Goal: Transaction & Acquisition: Purchase product/service

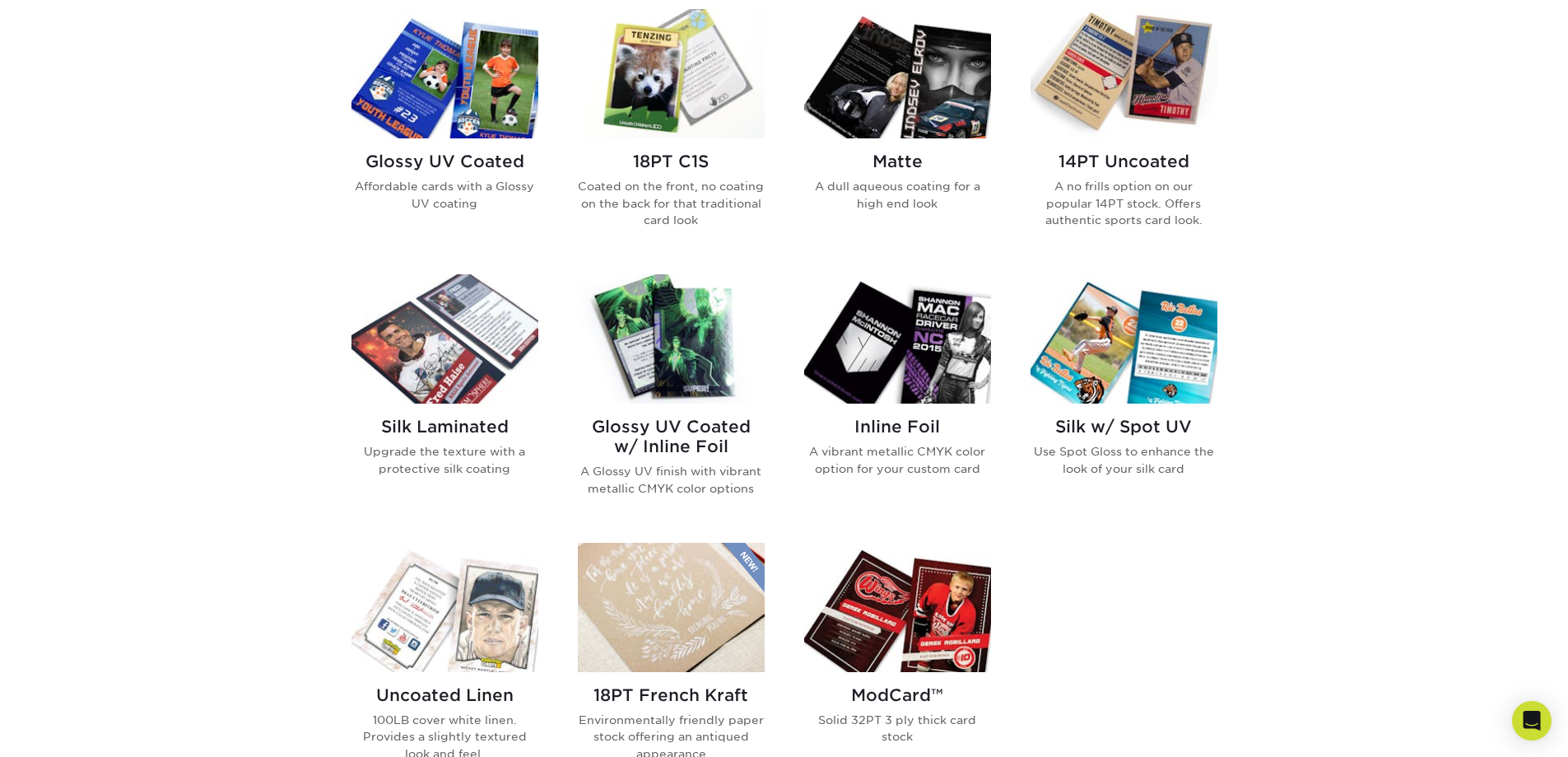
scroll to position [906, 0]
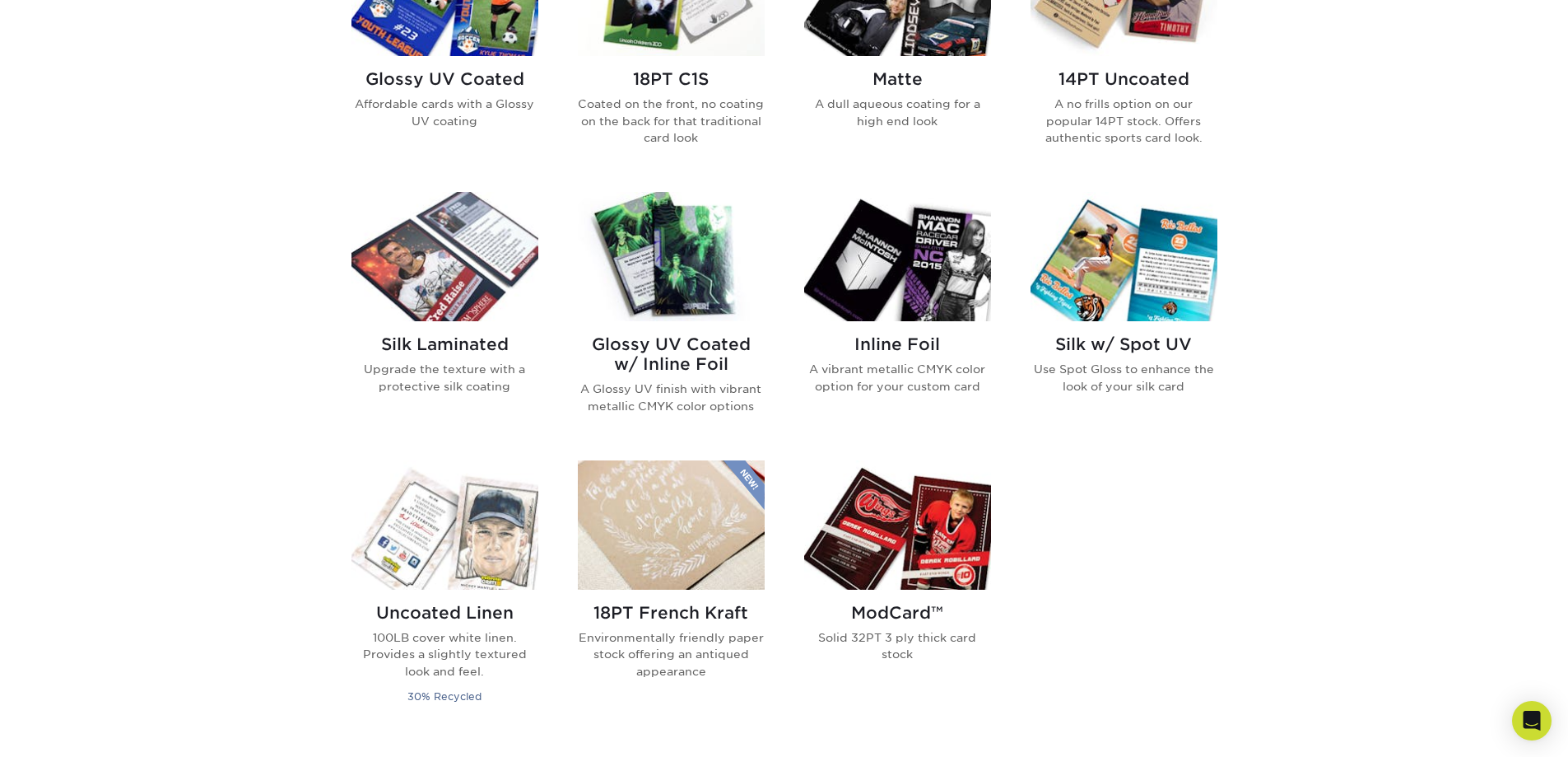
click at [442, 339] on h2 "Silk Laminated" at bounding box center [445, 344] width 187 height 20
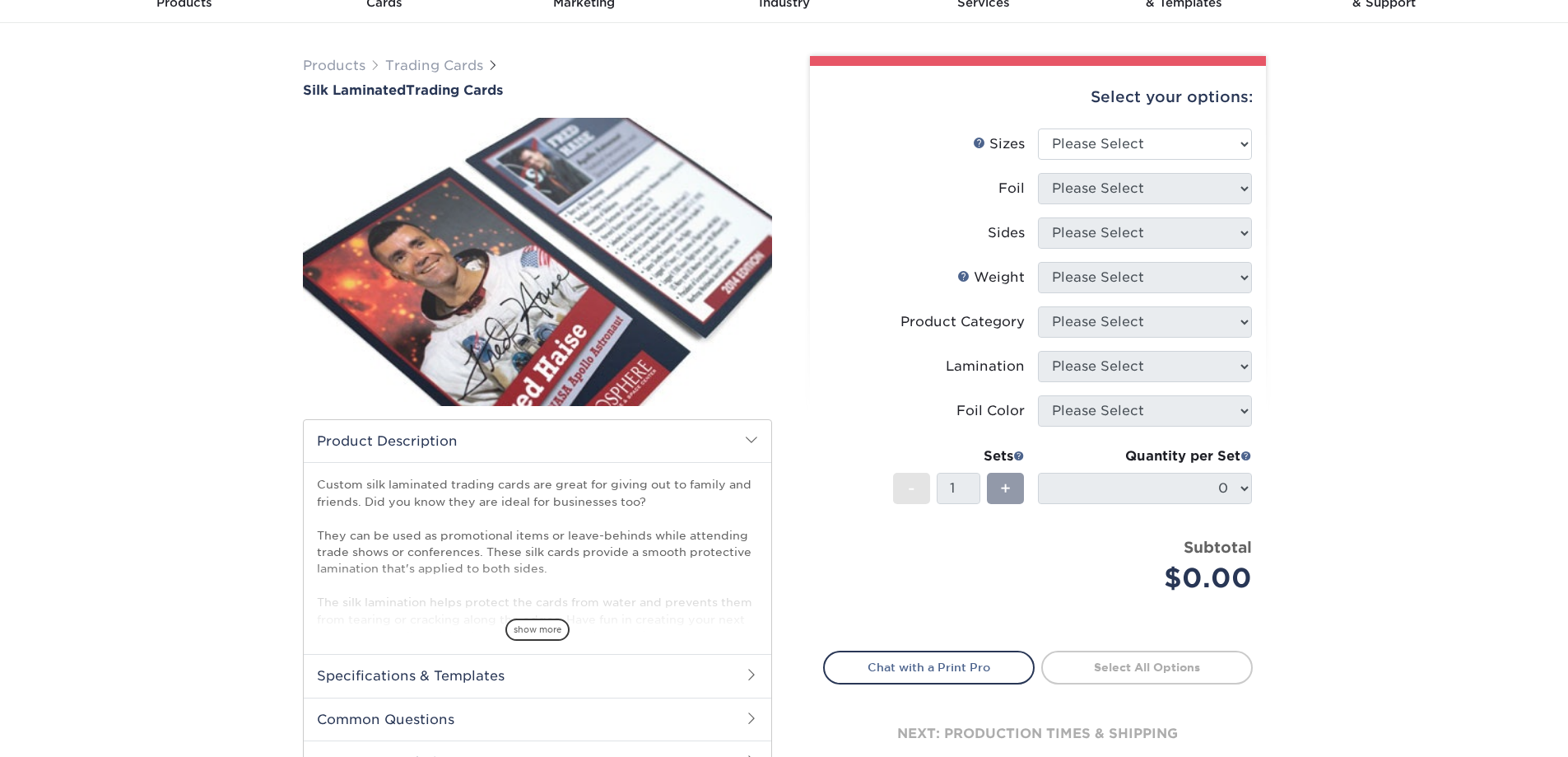
scroll to position [165, 0]
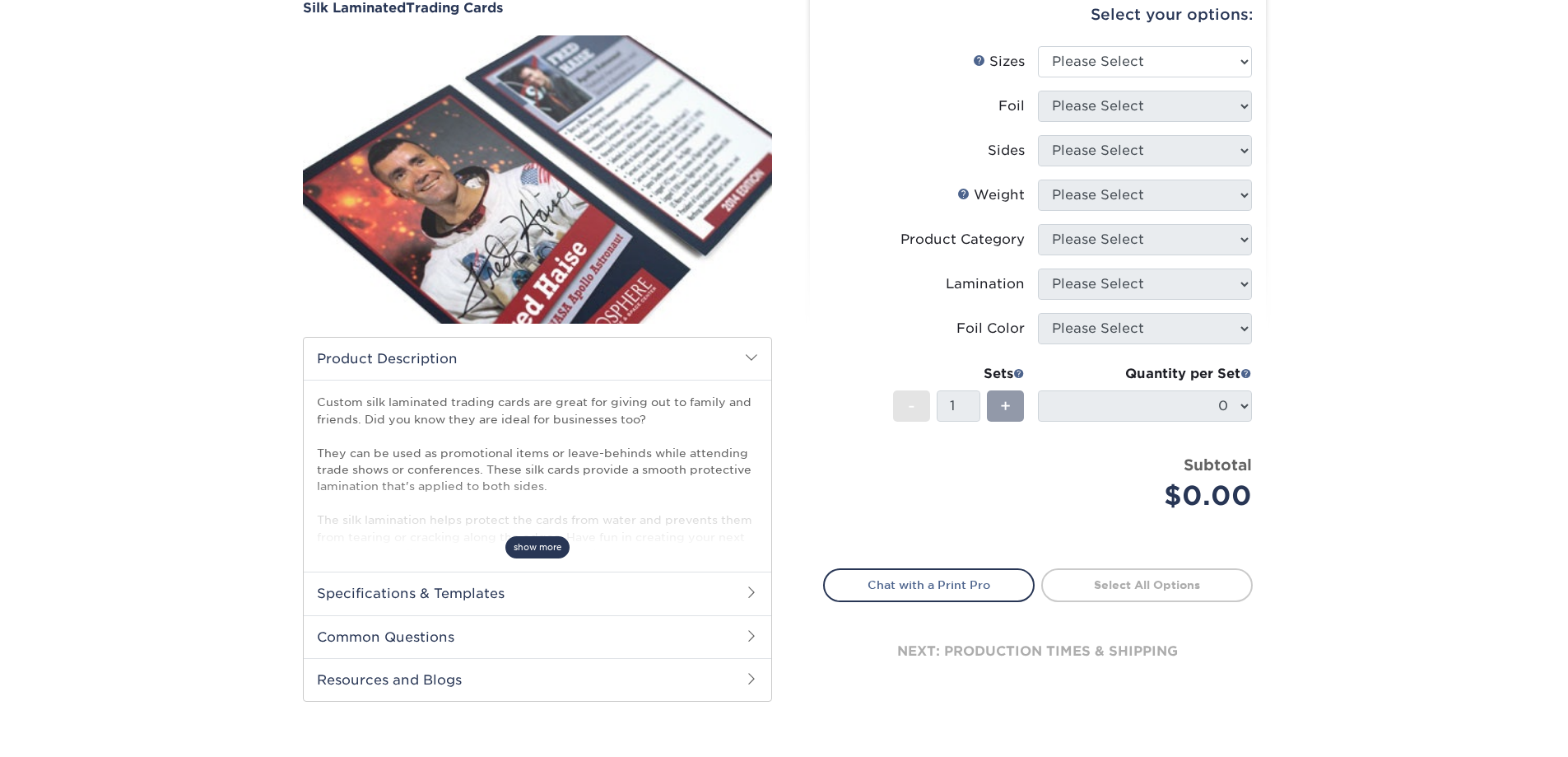
click at [534, 544] on span "show more" at bounding box center [537, 548] width 64 height 22
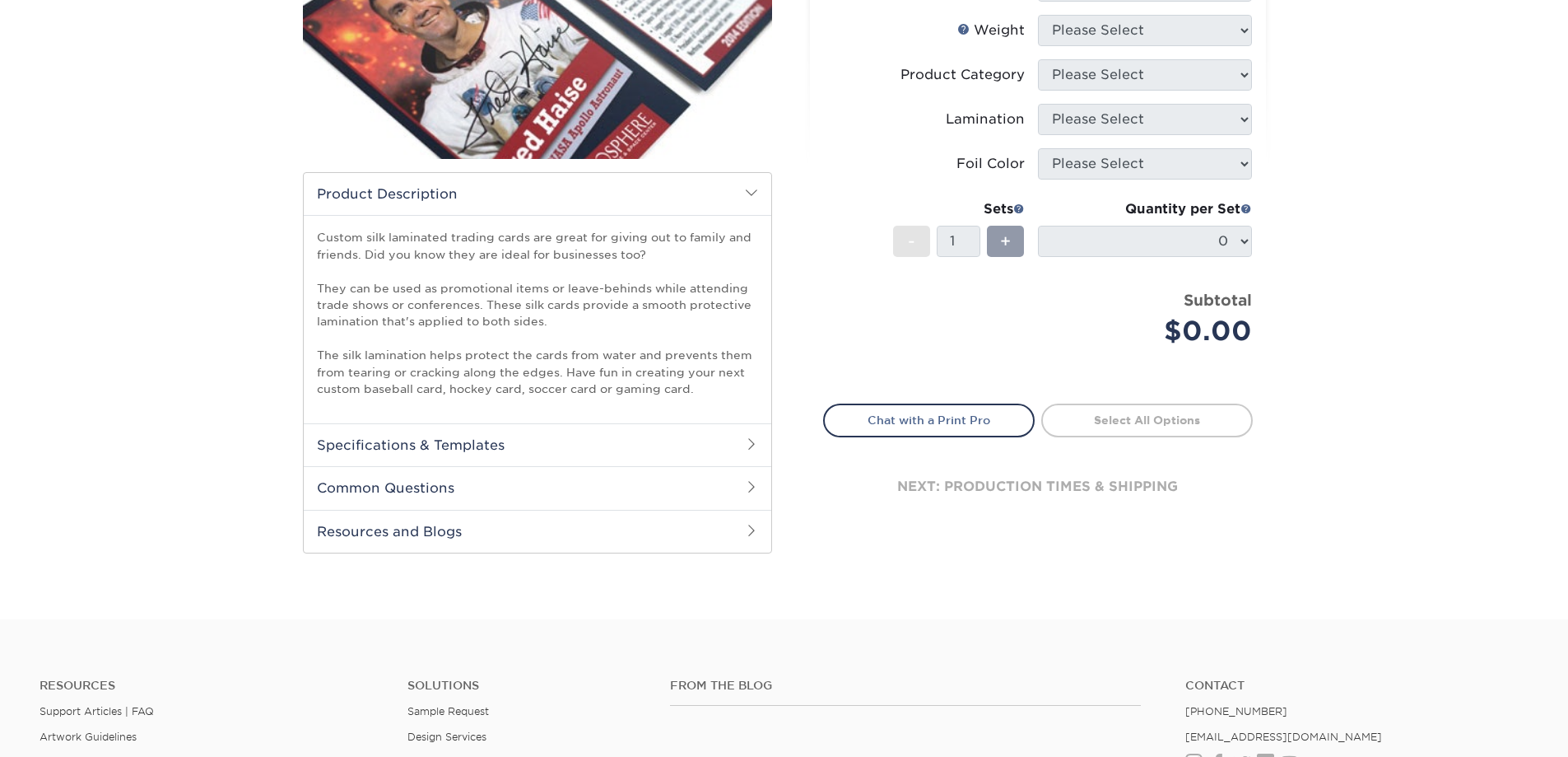
scroll to position [412, 0]
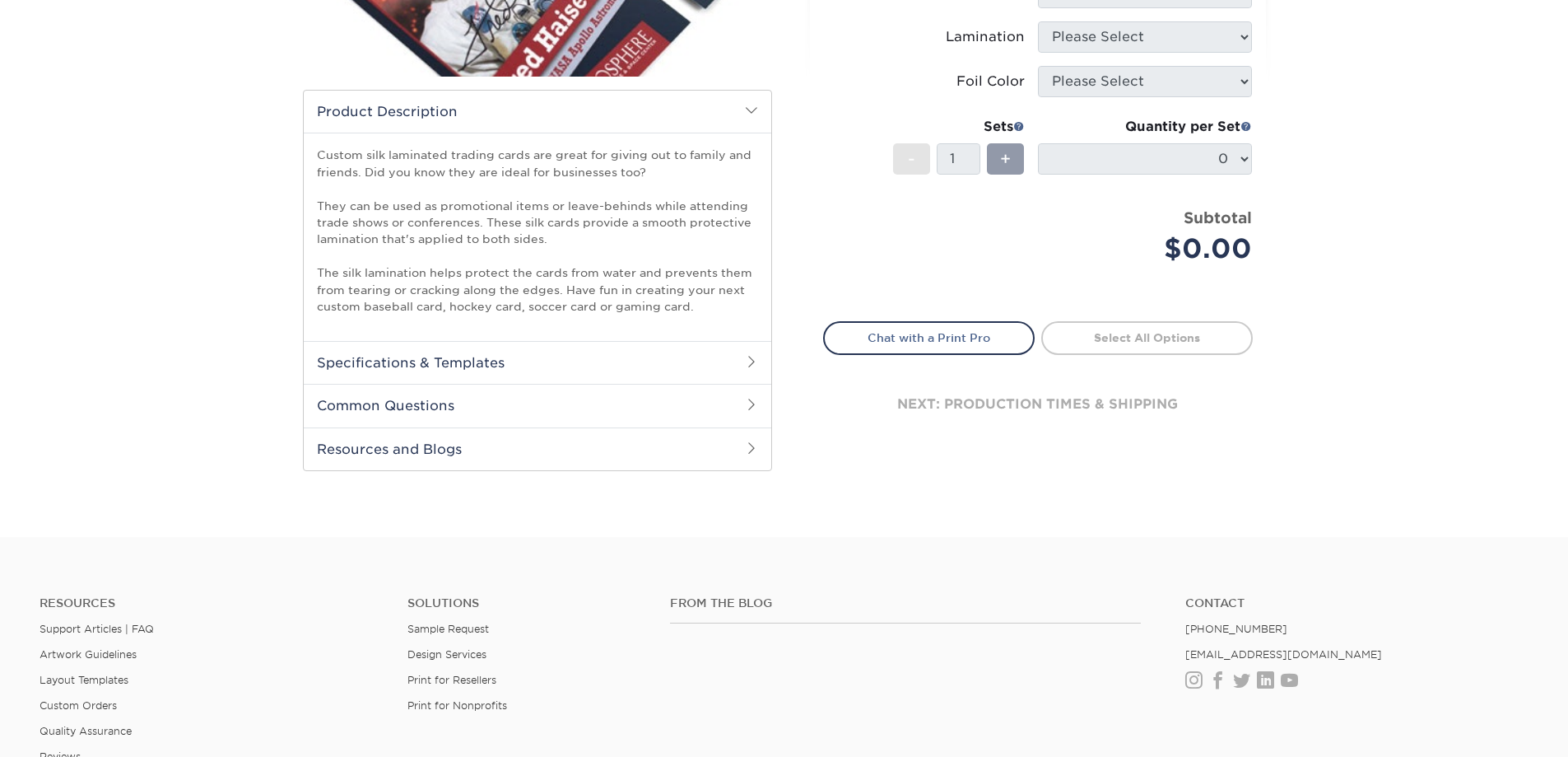
click at [748, 356] on span at bounding box center [751, 361] width 13 height 13
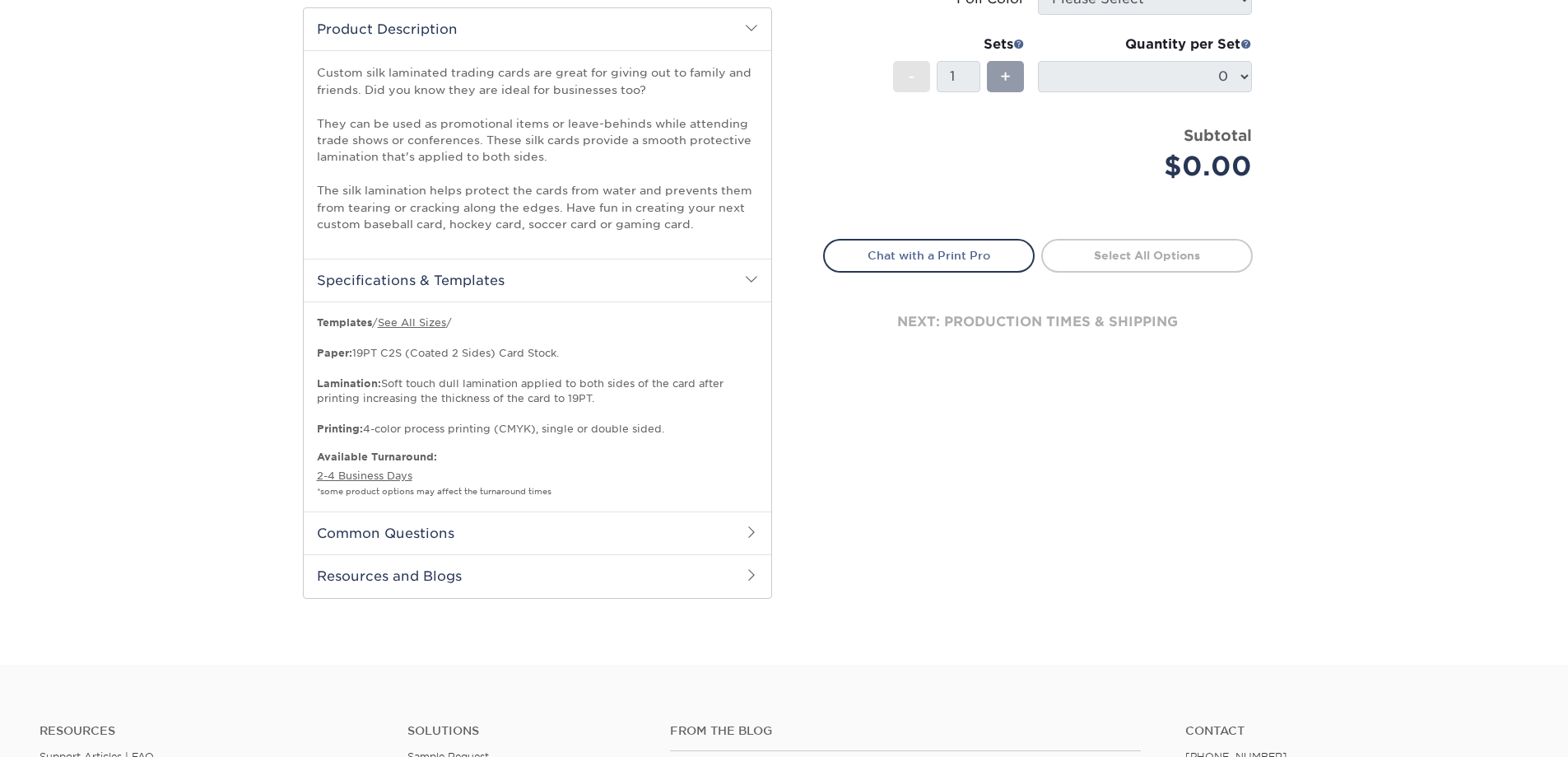
scroll to position [577, 0]
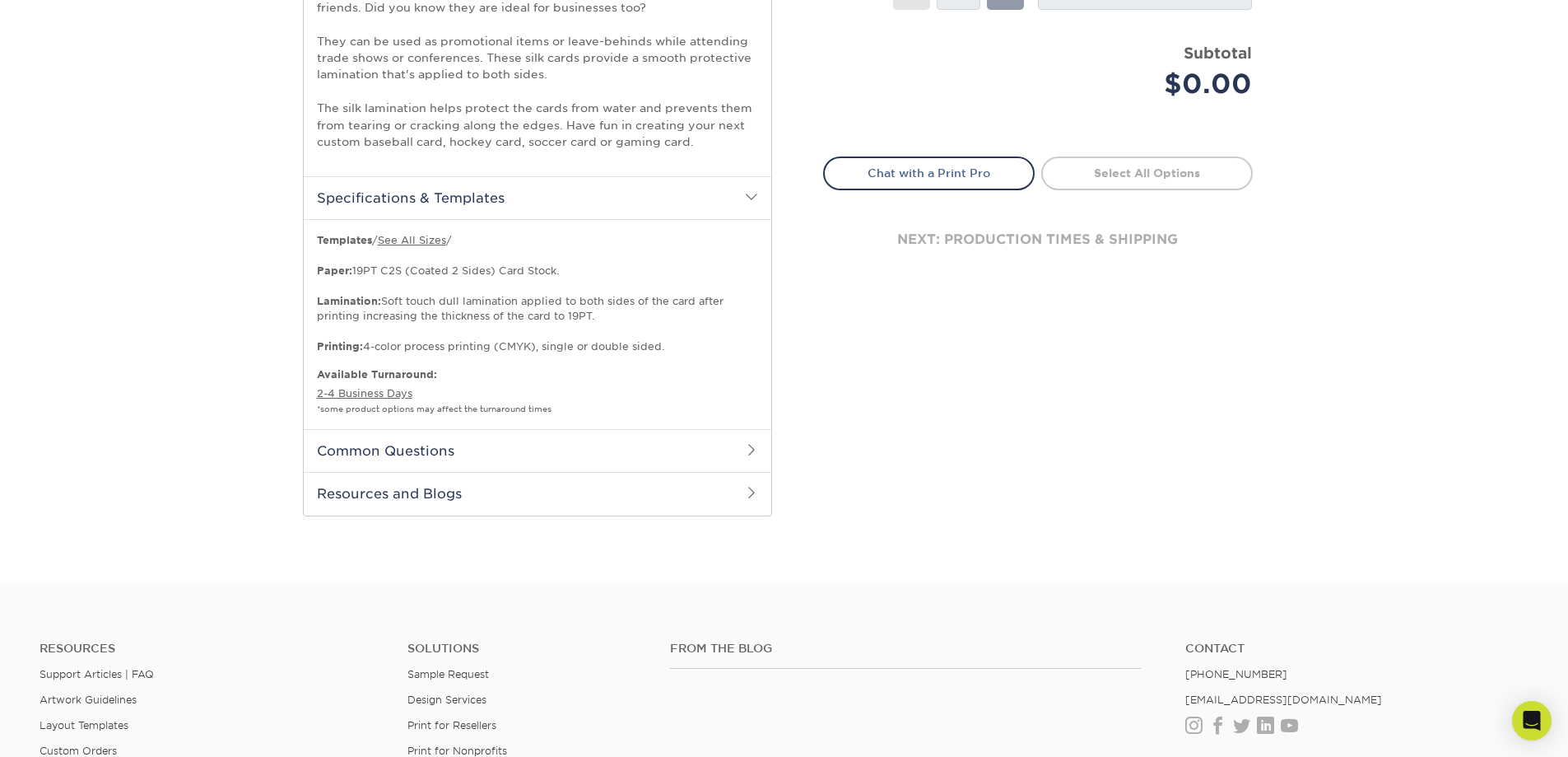
click at [746, 454] on span at bounding box center [751, 449] width 13 height 13
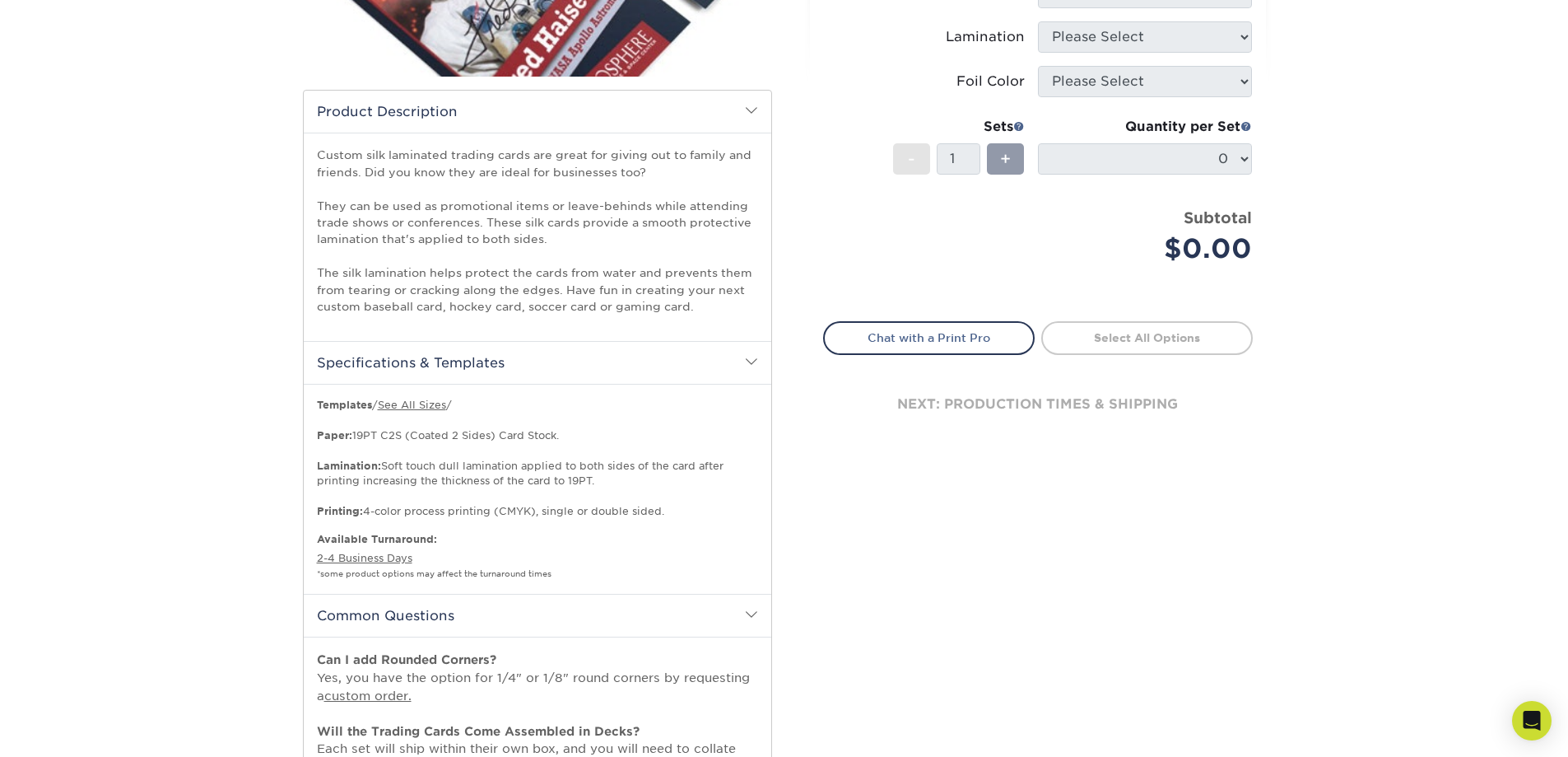
scroll to position [82, 0]
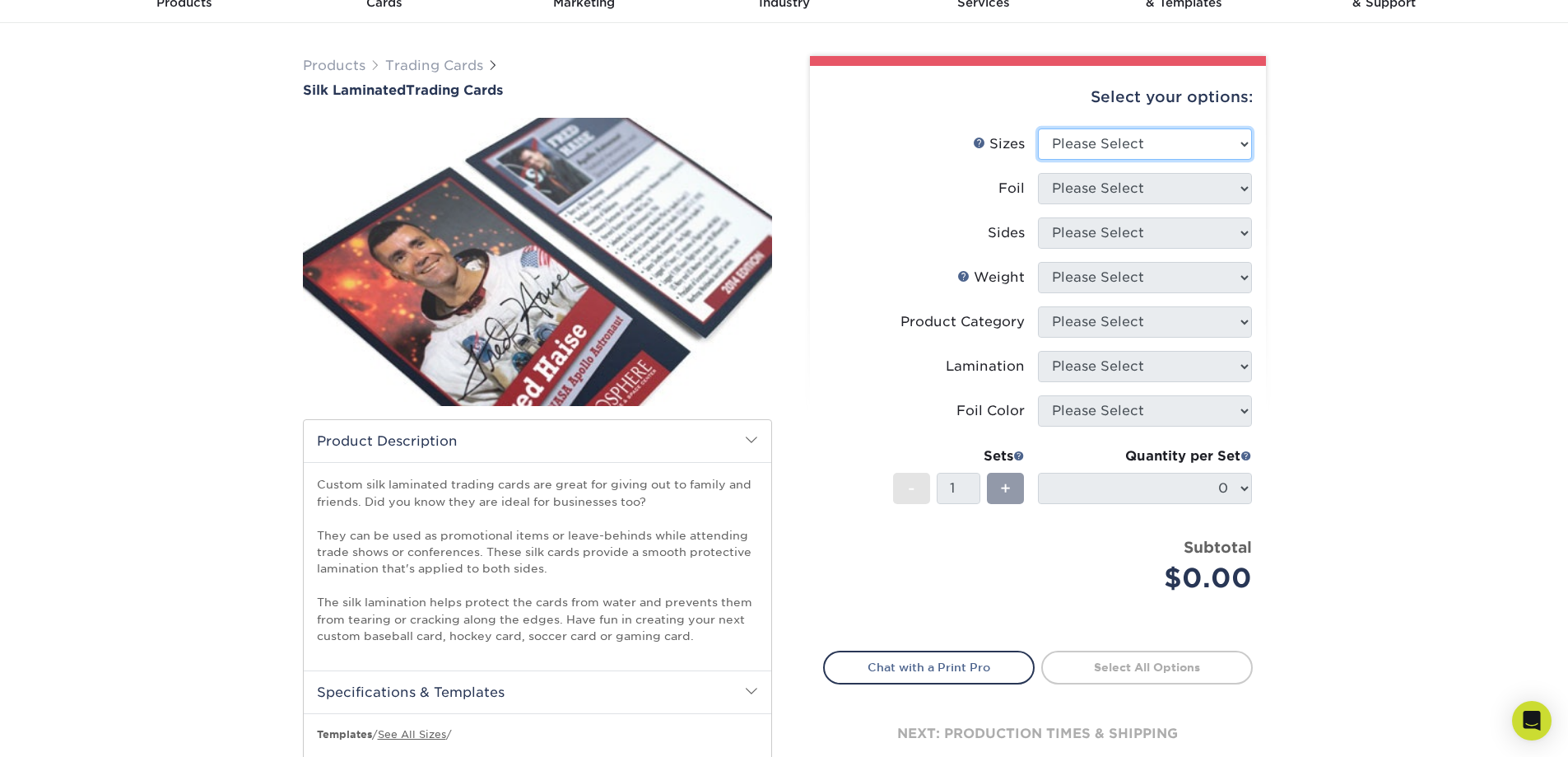
click at [1245, 138] on select "Please Select 2.5" x 3.5"" at bounding box center [1145, 144] width 214 height 31
select select "2.50x3.50"
click at [1038, 129] on select "Please Select 2.5" x 3.5"" at bounding box center [1145, 144] width 214 height 31
click at [1243, 191] on select "Please Select No Yes" at bounding box center [1145, 189] width 214 height 31
select select "0"
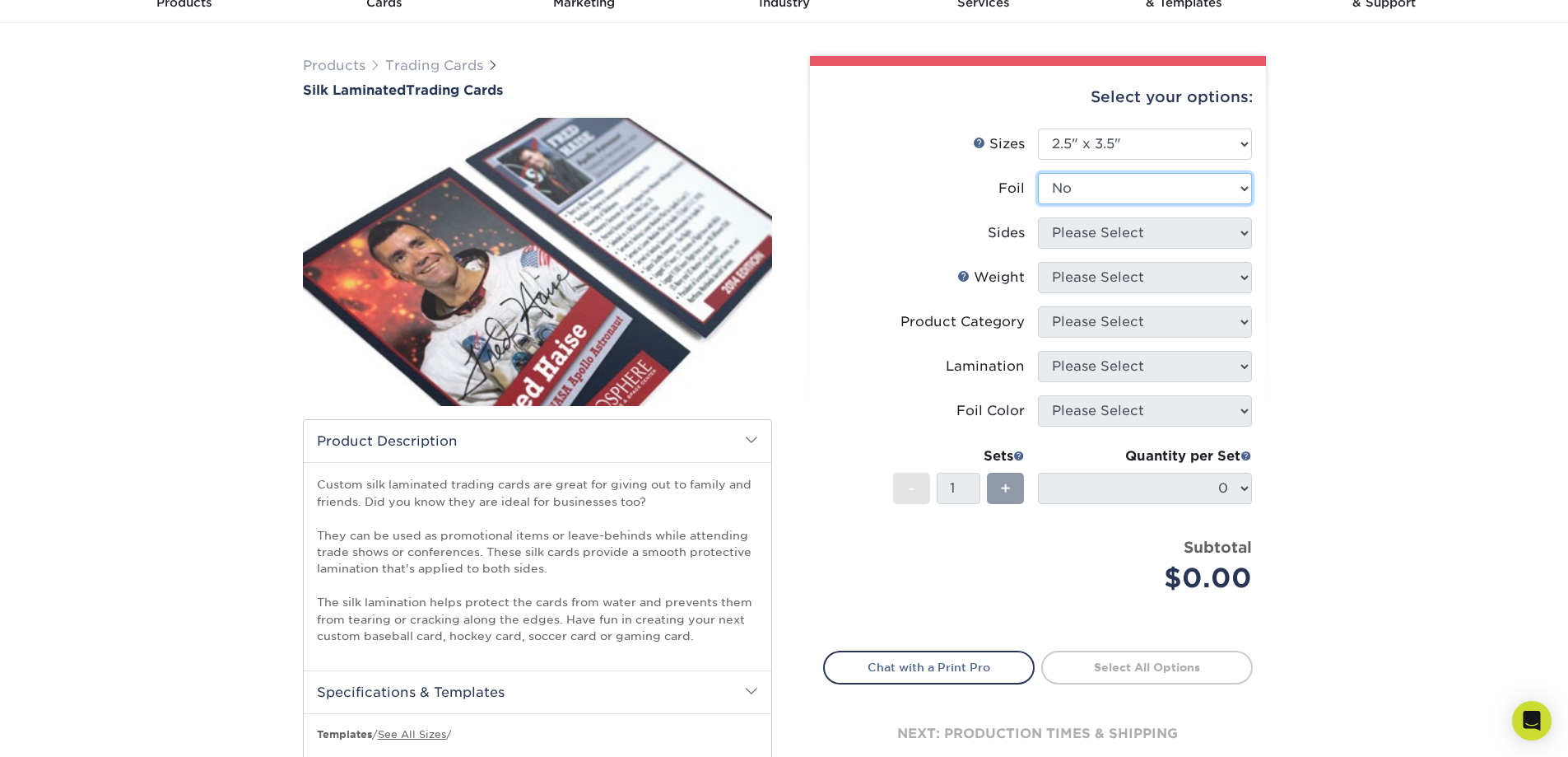
click at [1038, 173] on select "Please Select No Yes" at bounding box center [1145, 189] width 214 height 31
click at [1249, 239] on select "Please Select Print Both Sides Print Front Only" at bounding box center [1145, 233] width 214 height 31
select select "13abbda7-1d64-4f25-8bb2-c179b224825d"
click at [1038, 217] on select "Please Select Print Both Sides Print Front Only" at bounding box center [1145, 233] width 214 height 31
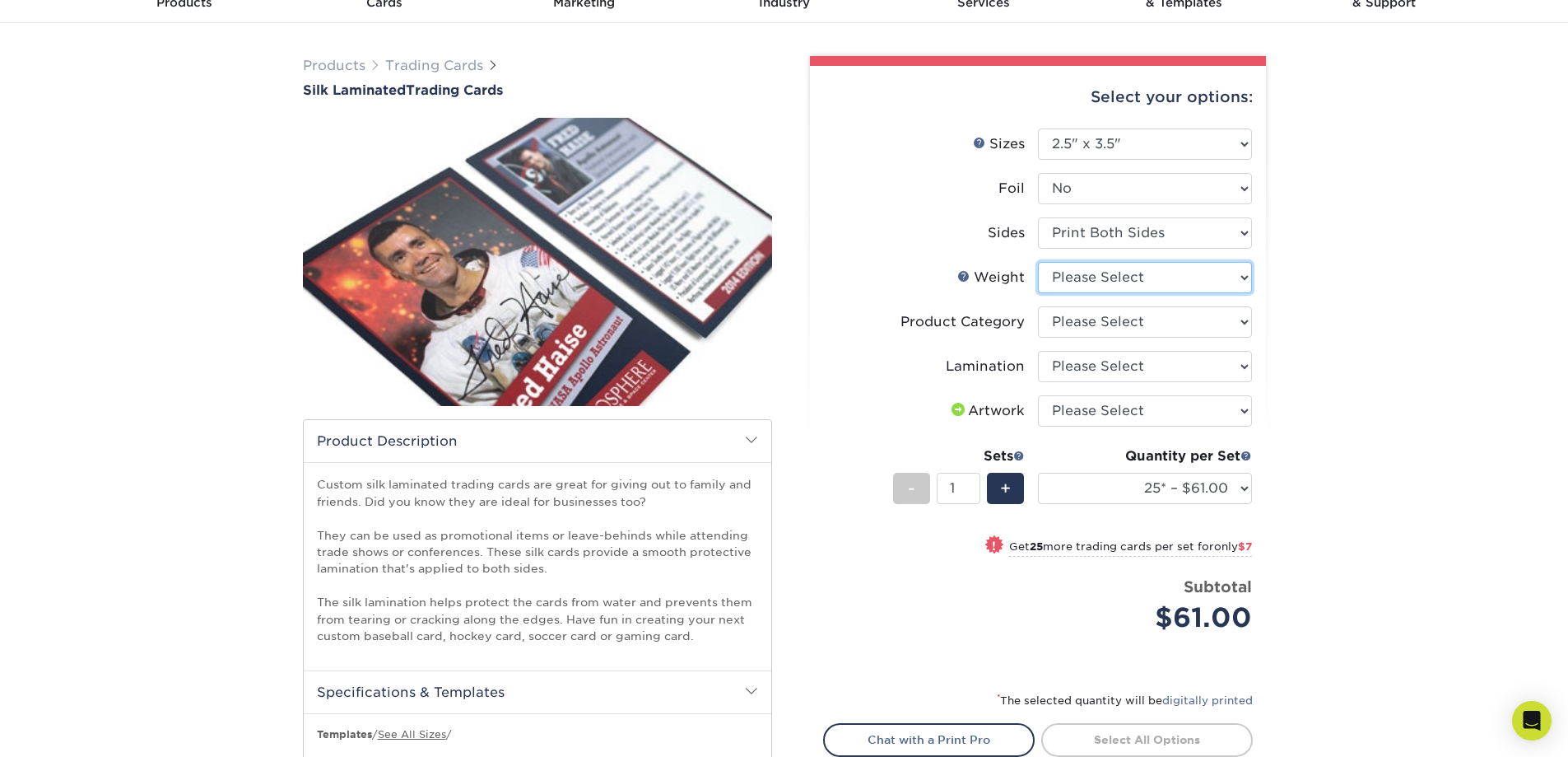
click at [1250, 279] on select "Please Select 16PT" at bounding box center [1145, 277] width 214 height 31
select select "16PT"
click at [1038, 262] on select "Please Select 16PT" at bounding box center [1145, 277] width 214 height 31
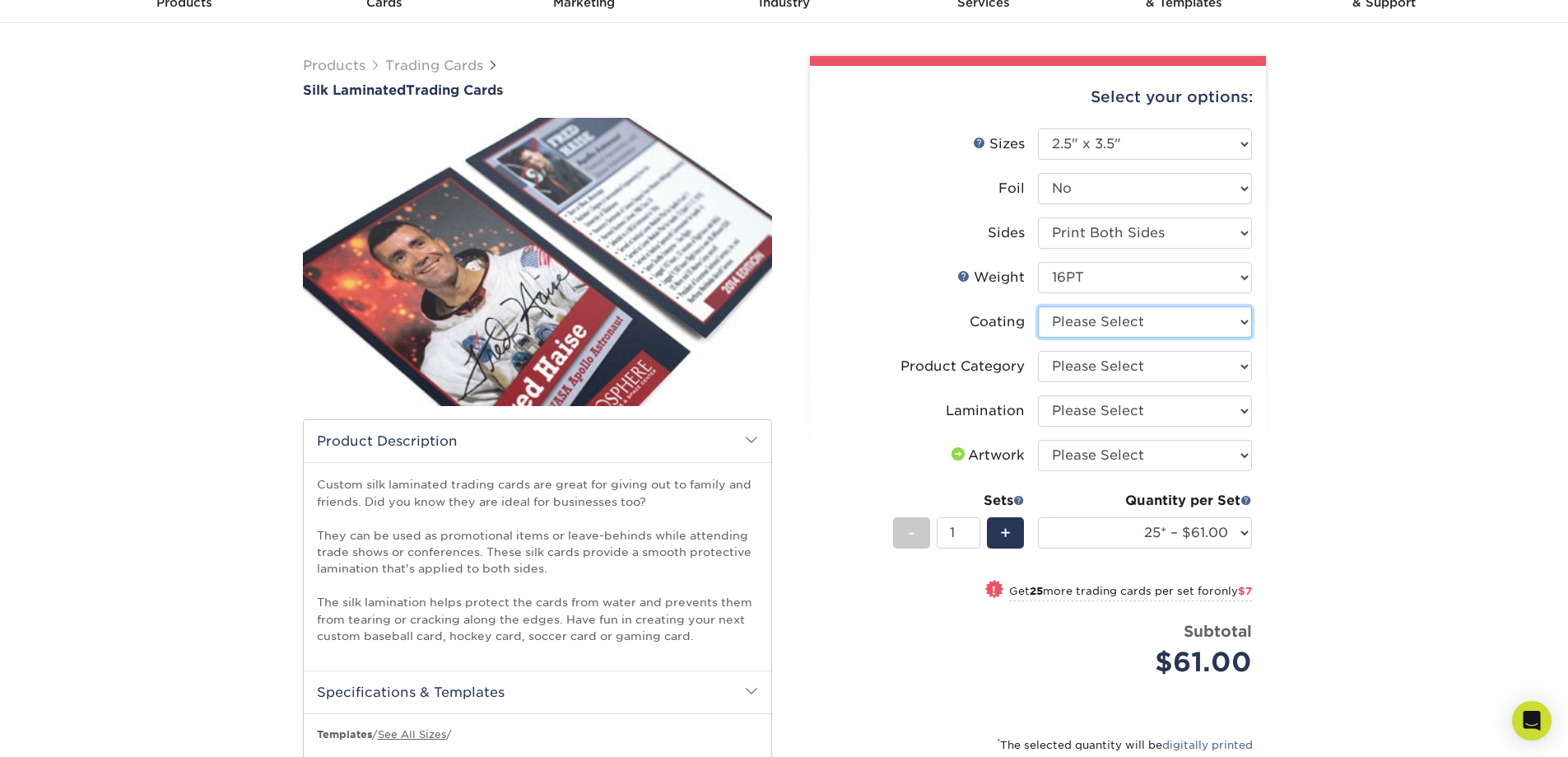
click at [1245, 320] on select at bounding box center [1145, 322] width 214 height 31
click at [1038, 306] on select at bounding box center [1145, 322] width 214 height 31
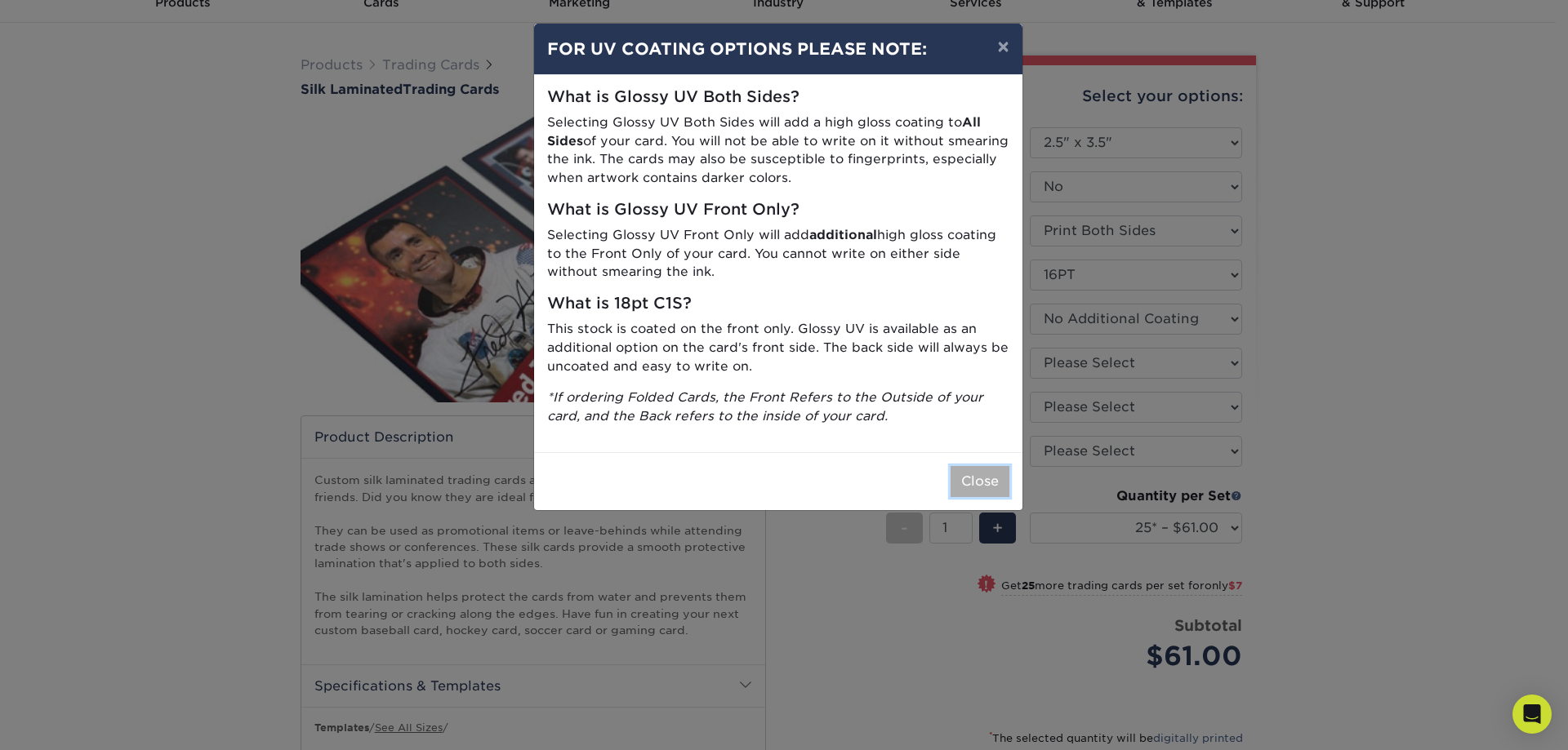
click at [968, 475] on button "Close" at bounding box center [979, 481] width 59 height 31
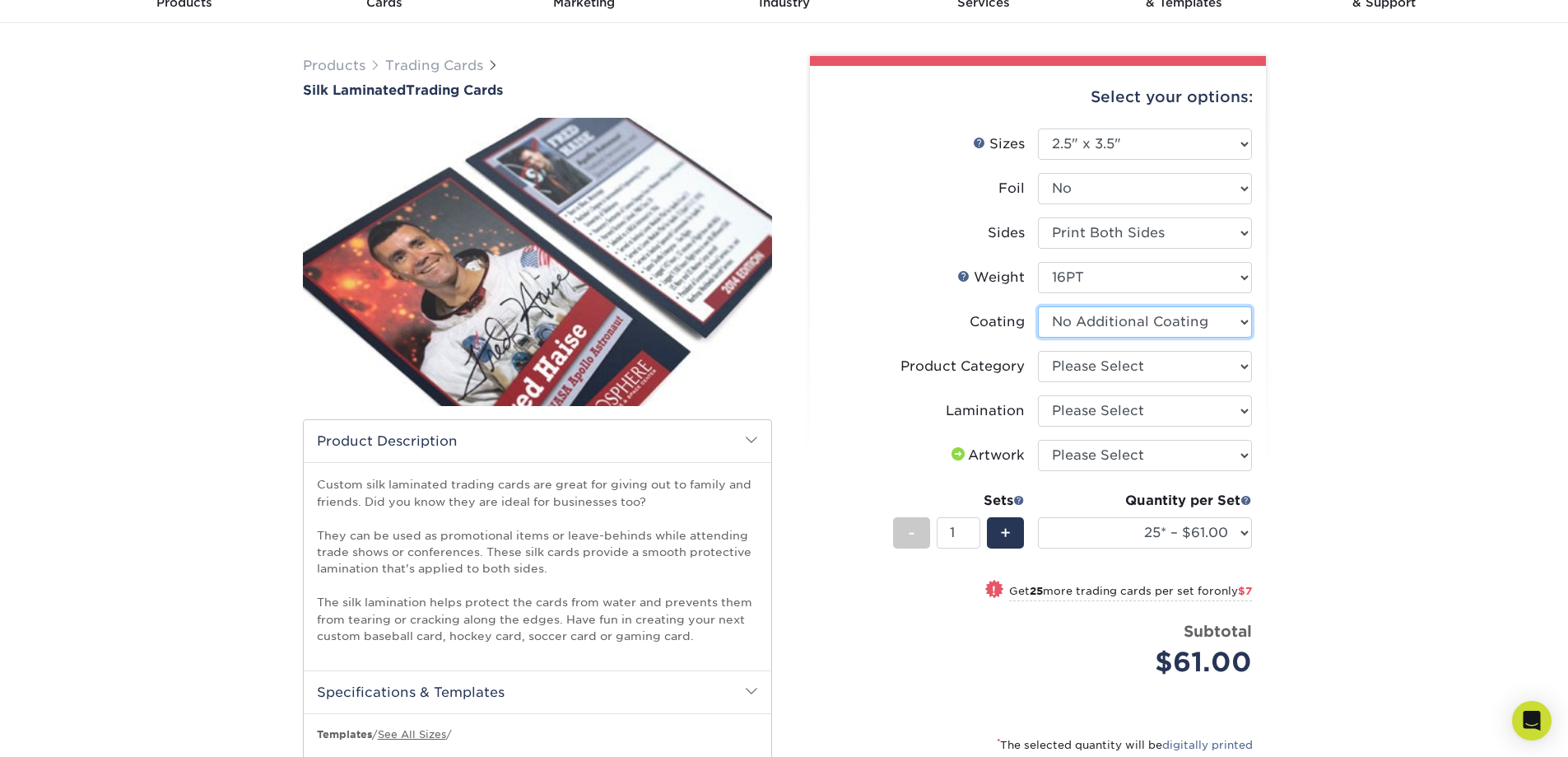
click at [1237, 321] on select at bounding box center [1145, 322] width 214 height 31
select select "-1"
click at [1038, 306] on select at bounding box center [1145, 322] width 214 height 31
select select
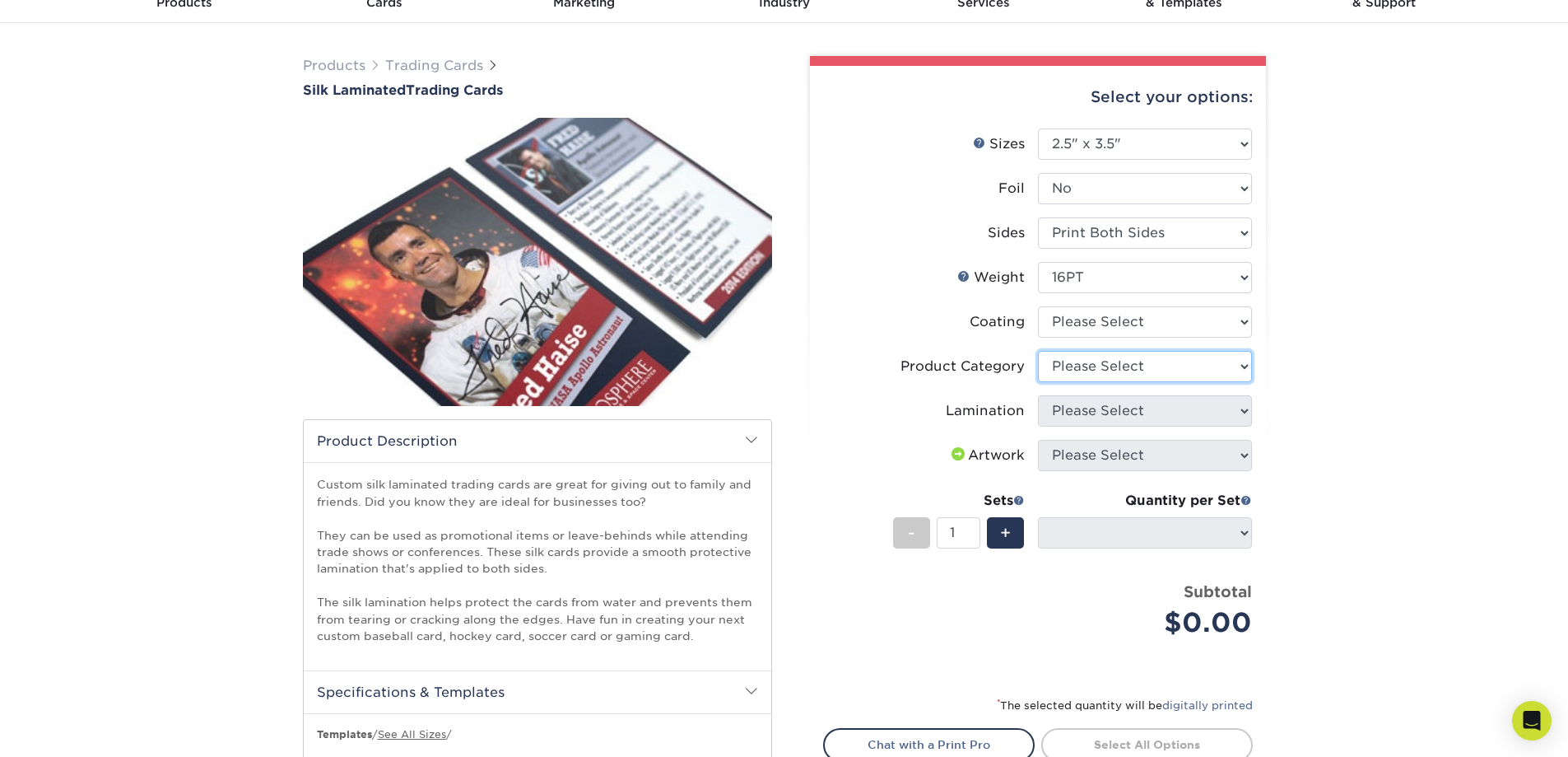
click at [1245, 367] on select "Please Select Trading Cards" at bounding box center [1145, 366] width 214 height 31
select select "c2f9bce9-36c2-409d-b101-c29d9d031e18"
click at [1038, 351] on select "Please Select Trading Cards" at bounding box center [1145, 366] width 214 height 31
click at [1250, 411] on select "Please Select Silk" at bounding box center [1145, 411] width 214 height 31
select select "ccacb42f-45f7-42d3-bbd3-7c8421cf37f0"
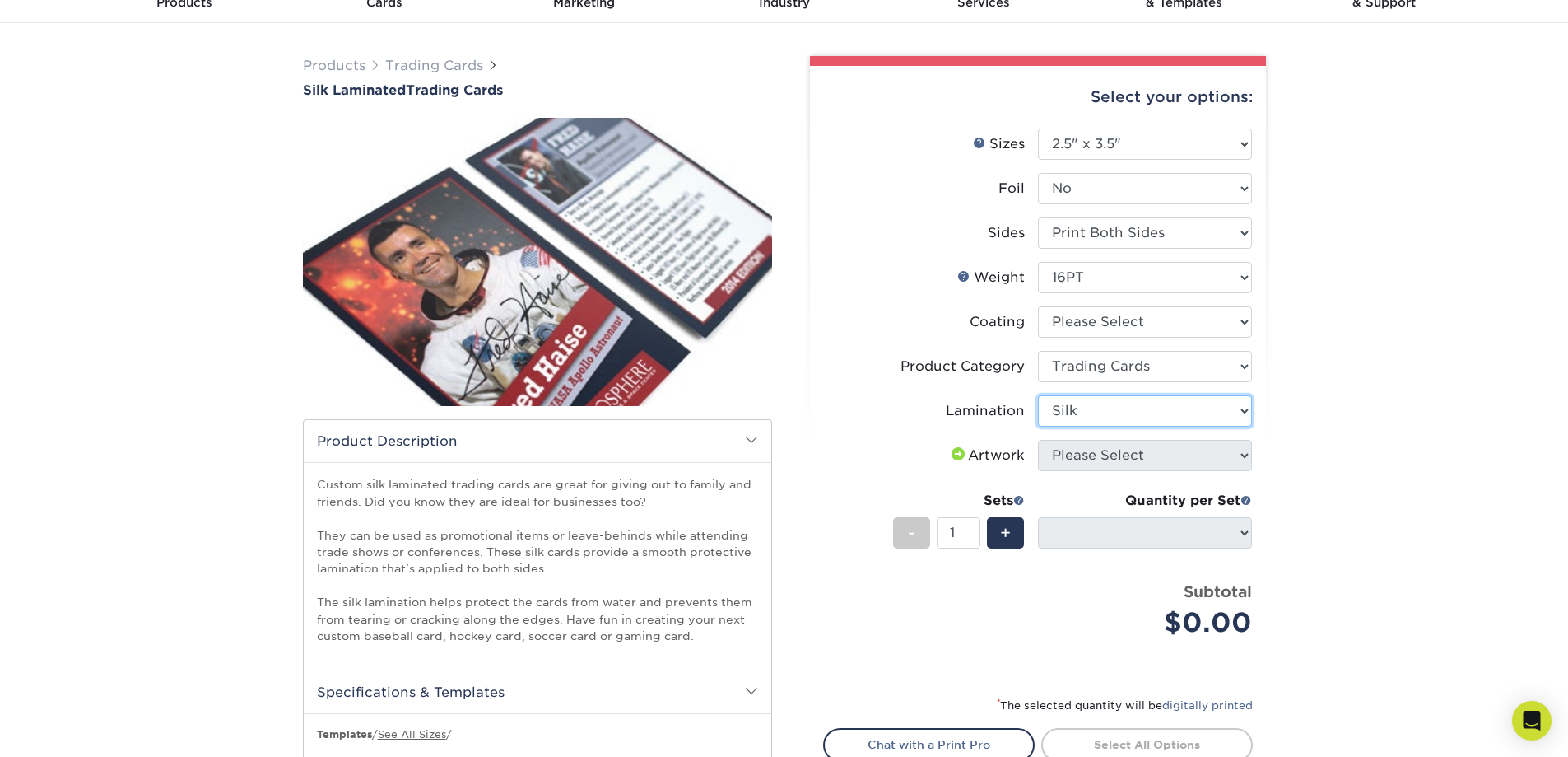
click at [1038, 396] on select "Please Select Silk" at bounding box center [1145, 411] width 214 height 31
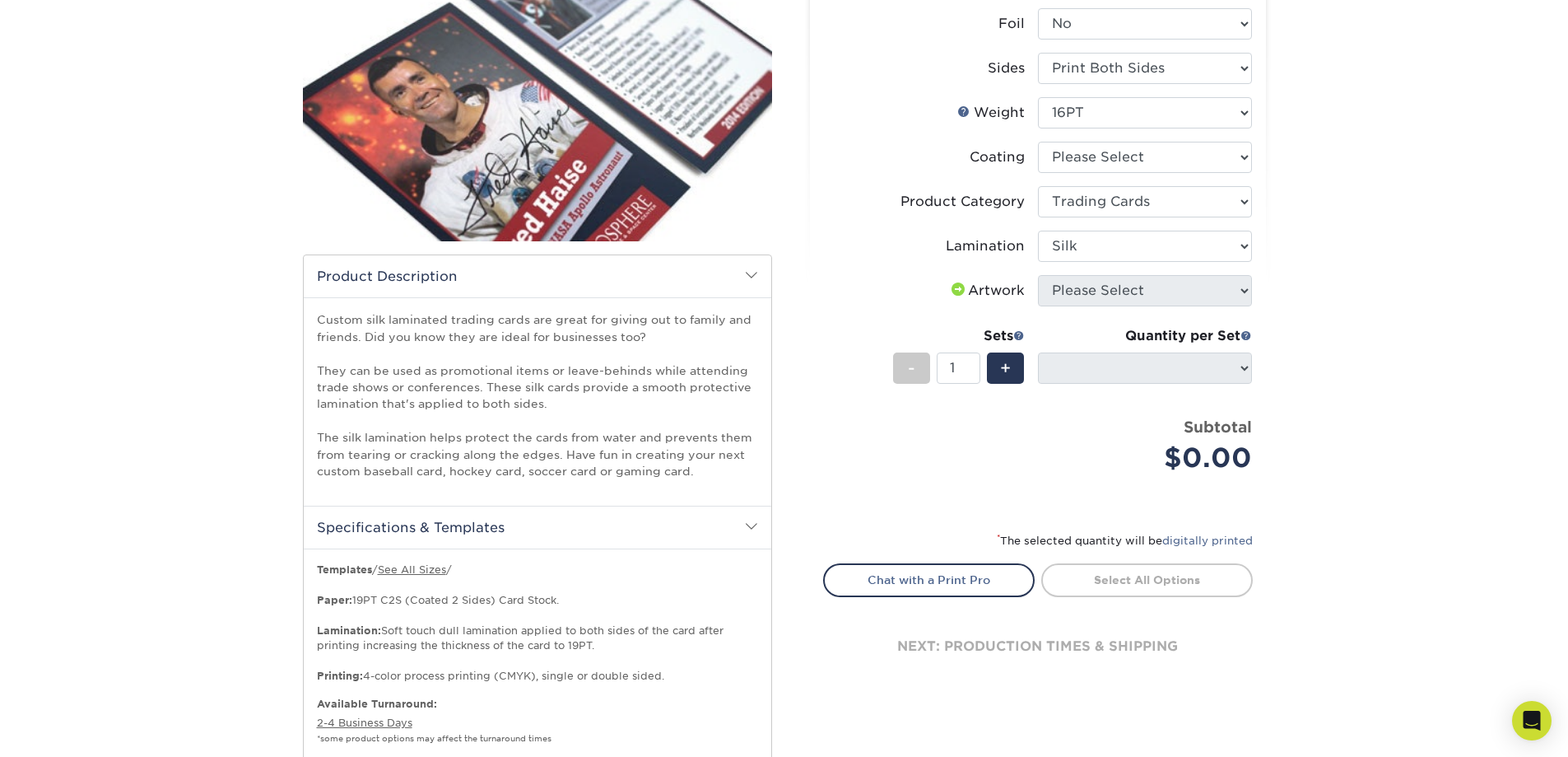
click at [949, 291] on span at bounding box center [958, 288] width 20 height 13
click at [1001, 361] on span "+" at bounding box center [1005, 368] width 10 height 25
type input "2"
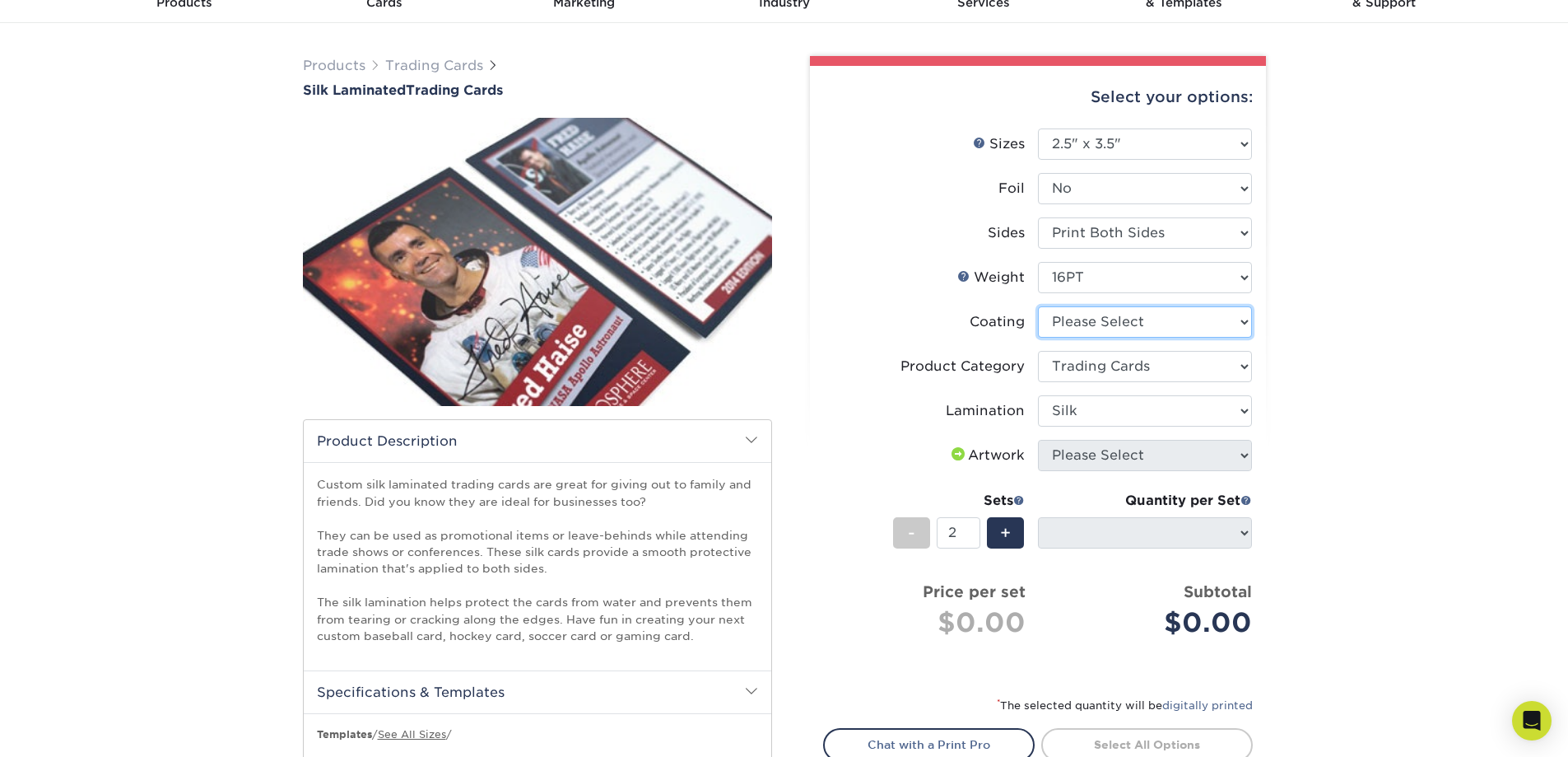
click at [1244, 320] on select at bounding box center [1145, 322] width 214 height 31
select select "3e7618de-abca-4bda-9f97-8b9129e913d8"
click at [1038, 306] on select at bounding box center [1145, 322] width 214 height 31
select select "-1"
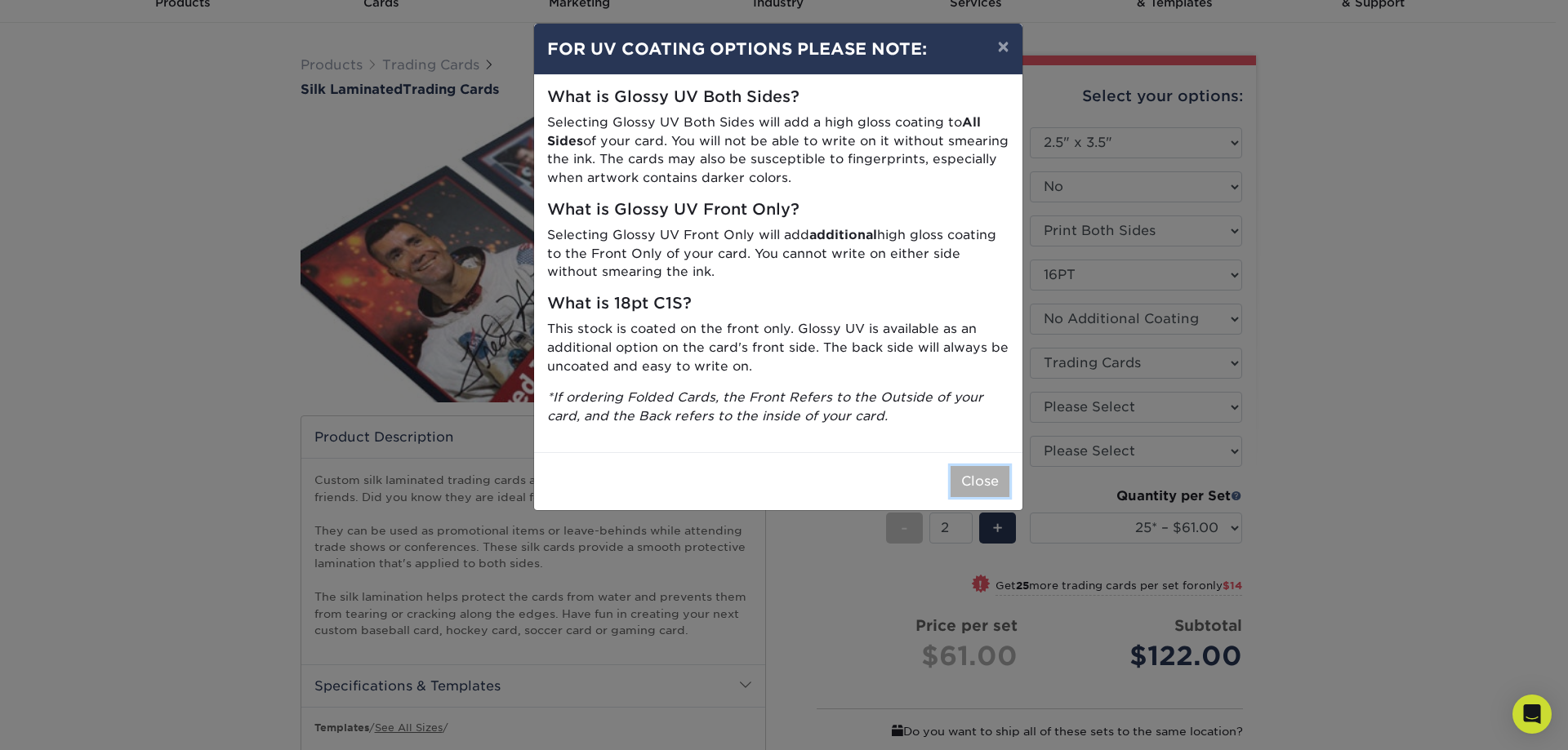
click at [982, 491] on button "Close" at bounding box center [979, 481] width 59 height 31
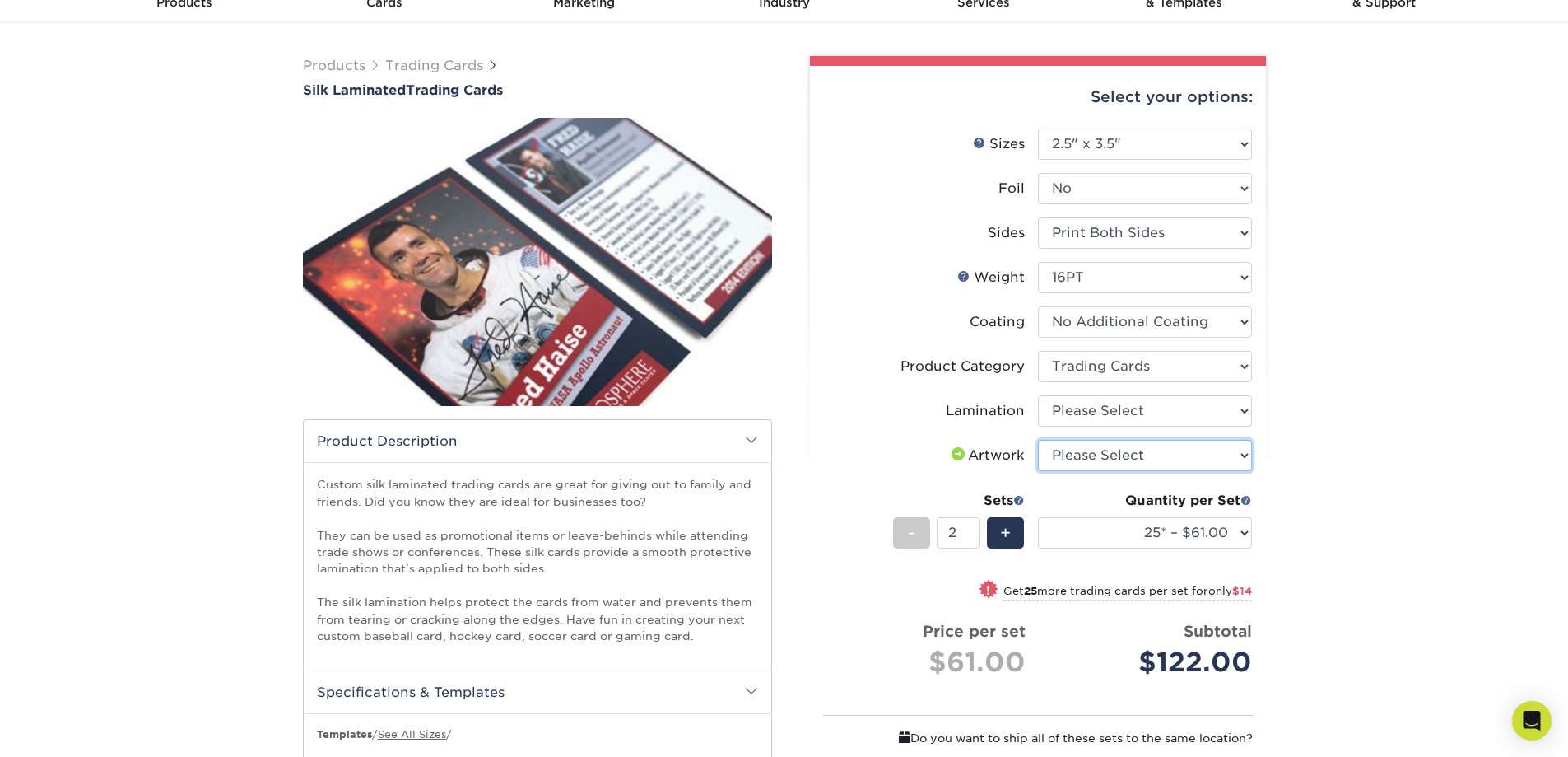
click at [1231, 452] on select "Please Select I will upload files I need a design - $100" at bounding box center [1145, 455] width 214 height 31
select select "upload"
click at [1038, 439] on select "Please Select I will upload files I need a design - $100" at bounding box center [1145, 455] width 214 height 31
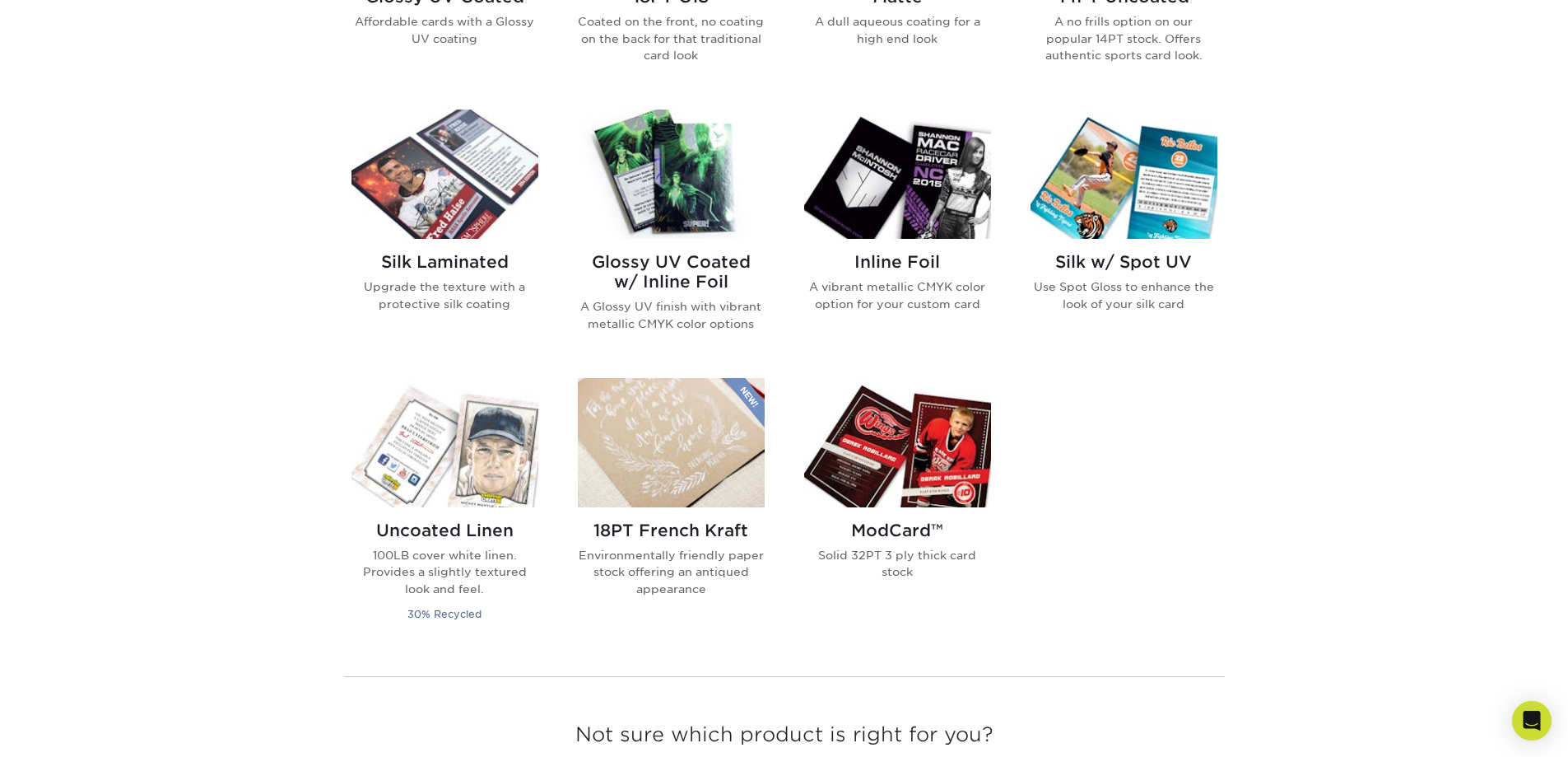
scroll to position [742, 0]
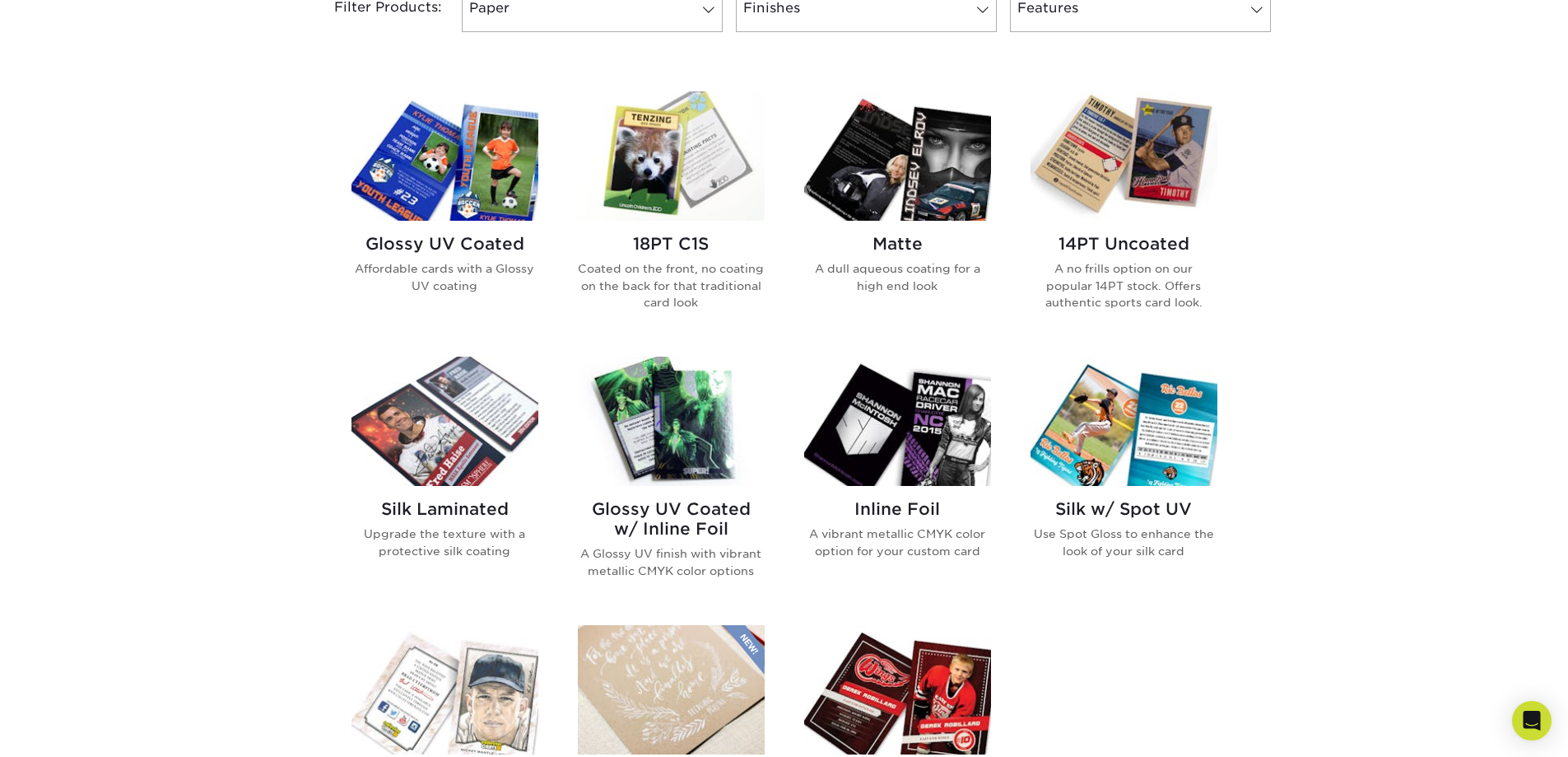
click at [457, 268] on p "Affordable cards with a Glossy UV coating" at bounding box center [445, 276] width 187 height 33
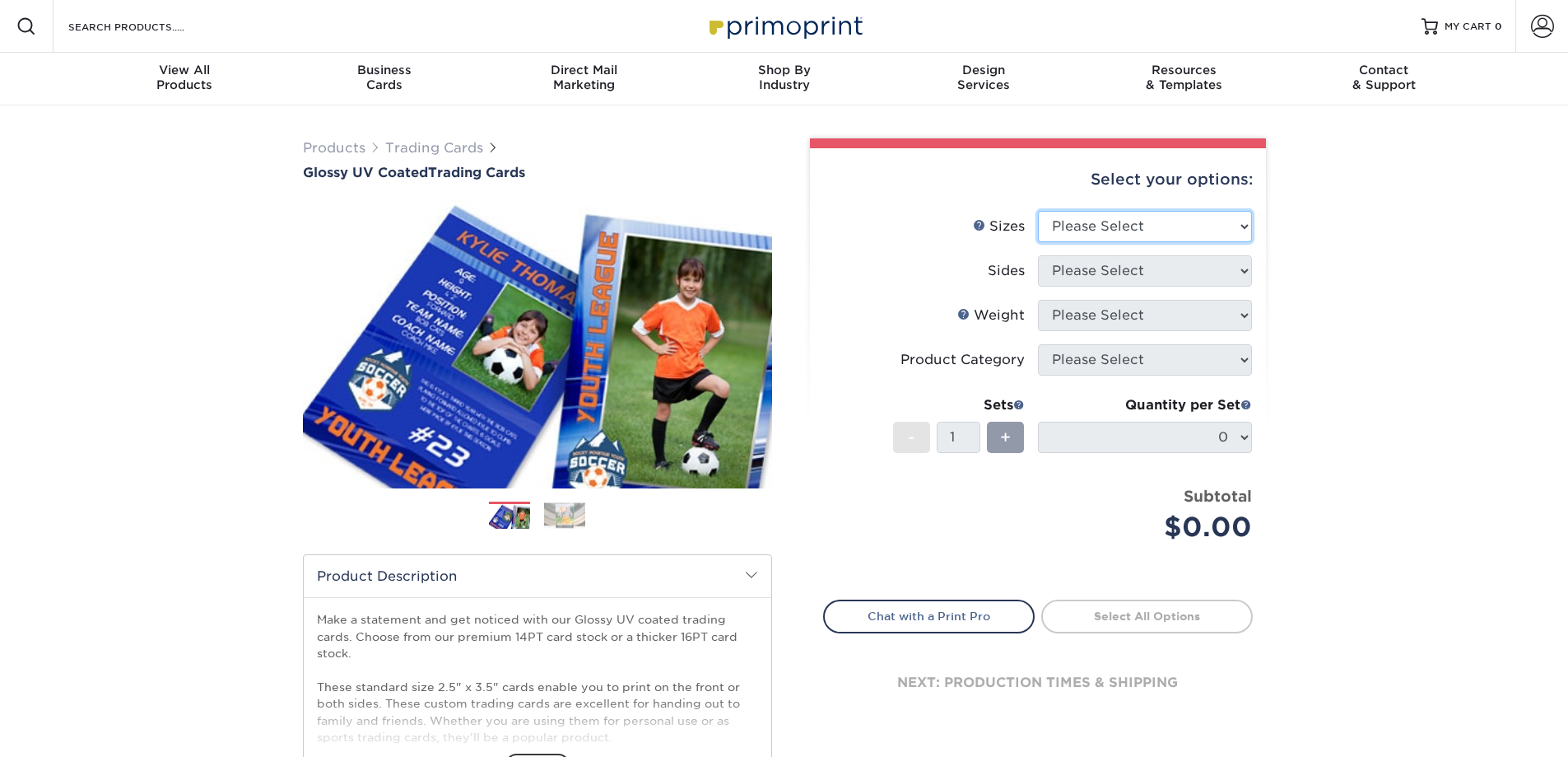
click at [1245, 226] on select "Please Select 2.5" x 3.5"" at bounding box center [1145, 227] width 214 height 31
select select "2.50x3.50"
click at [1038, 211] on select "Please Select 2.5" x 3.5"" at bounding box center [1145, 227] width 214 height 31
click at [1239, 268] on select "Please Select Print Both Sides Print Front Only" at bounding box center [1145, 270] width 214 height 31
select select "13abbda7-1d64-4f25-8bb2-c179b224825d"
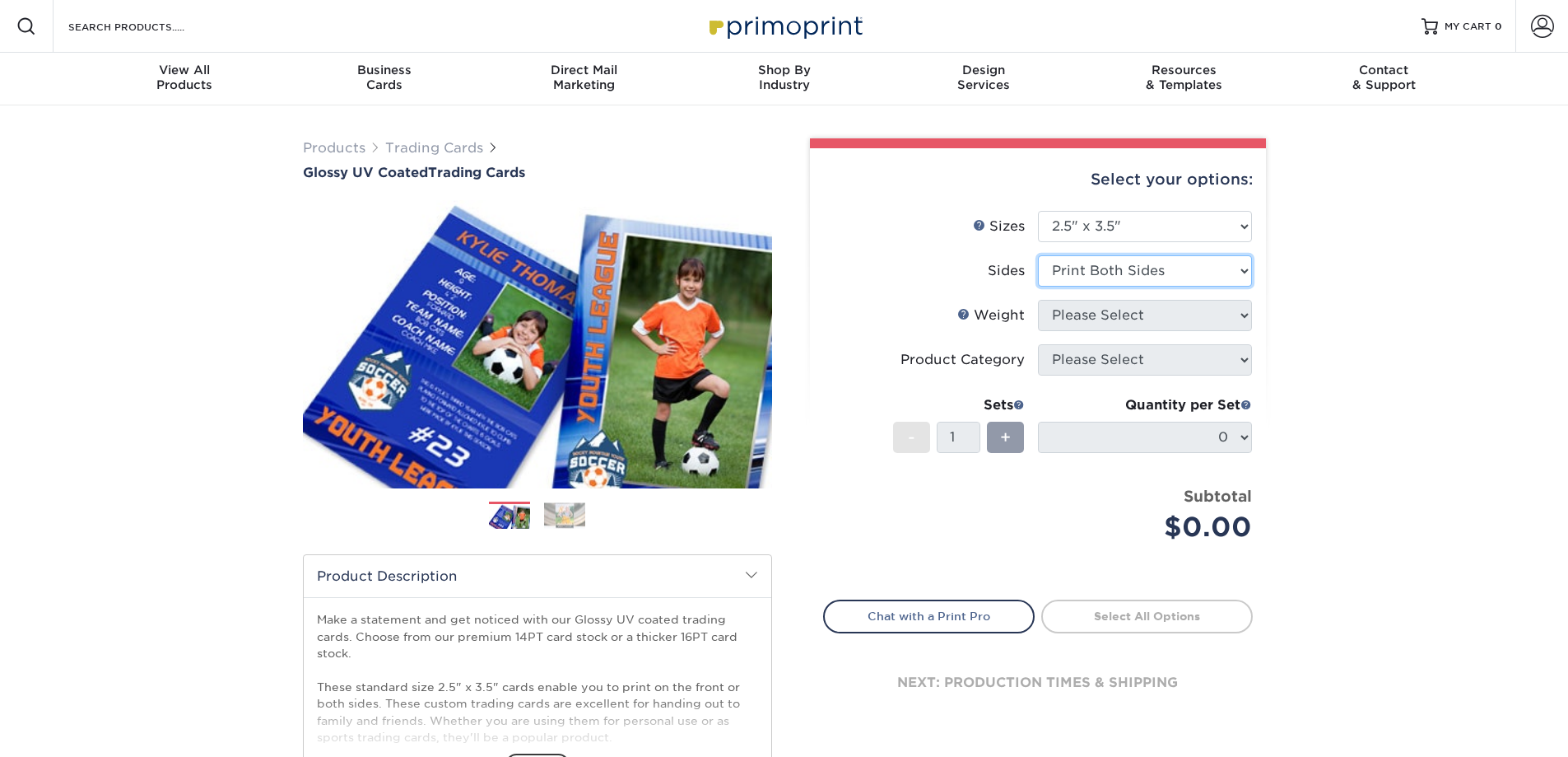
click at [1038, 255] on select "Please Select Print Both Sides Print Front Only" at bounding box center [1145, 270] width 214 height 31
click at [1254, 312] on div "Select your options: Sizes Help Sizes Please Select 2.5" x 3.5" Sides Please Se…" at bounding box center [1038, 447] width 456 height 597
click at [1237, 311] on select "Please Select 16PT 14PT 18PT C1S" at bounding box center [1145, 315] width 214 height 31
select select "18PTC1S"
click at [1038, 300] on select "Please Select 16PT 14PT 18PT C1S" at bounding box center [1145, 315] width 214 height 31
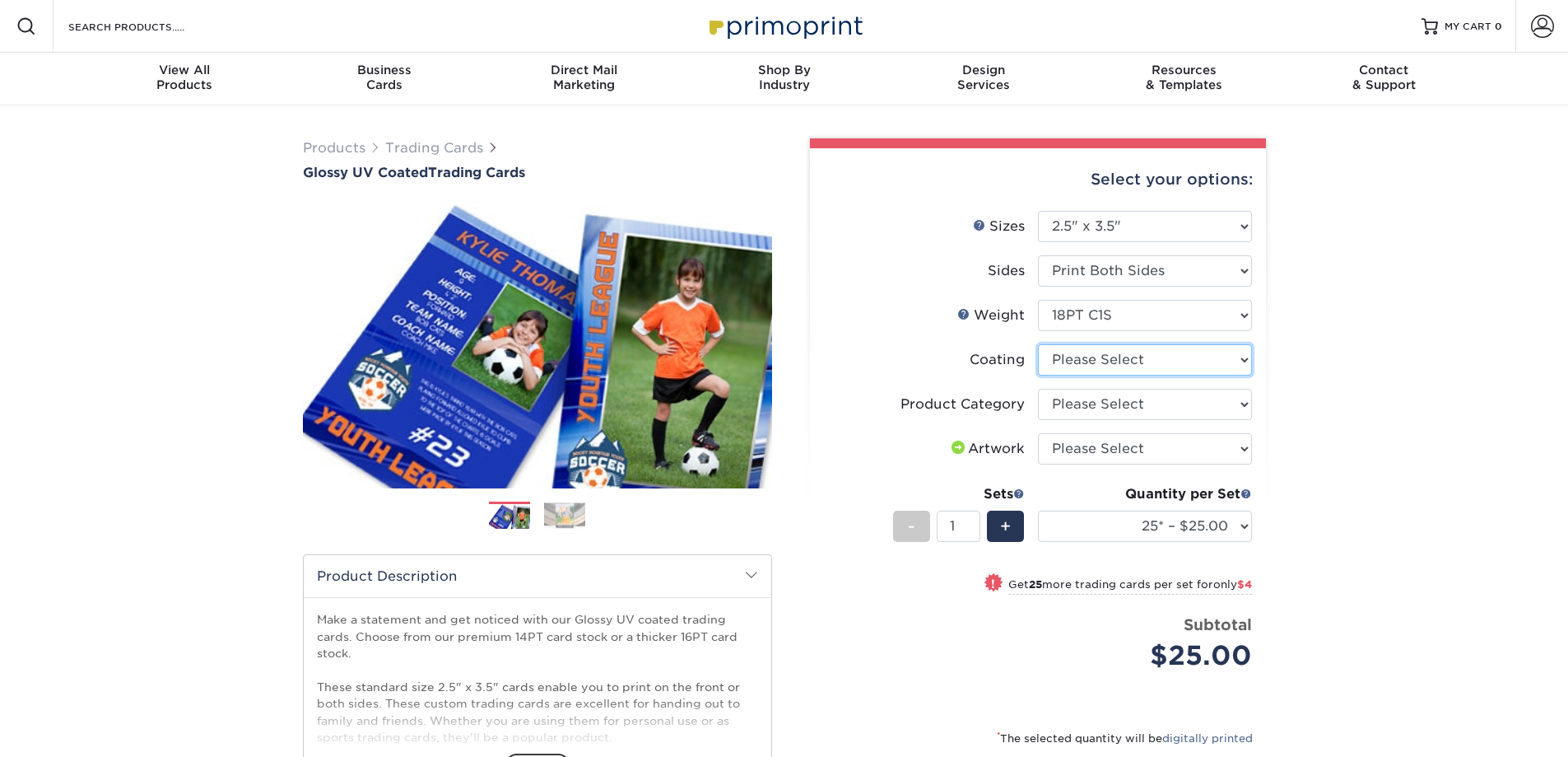
click at [1238, 364] on select at bounding box center [1145, 360] width 214 height 31
select select "1e8116af-acfc-44b1-83dc-8181aa338834"
click at [1038, 344] on select at bounding box center [1145, 360] width 214 height 31
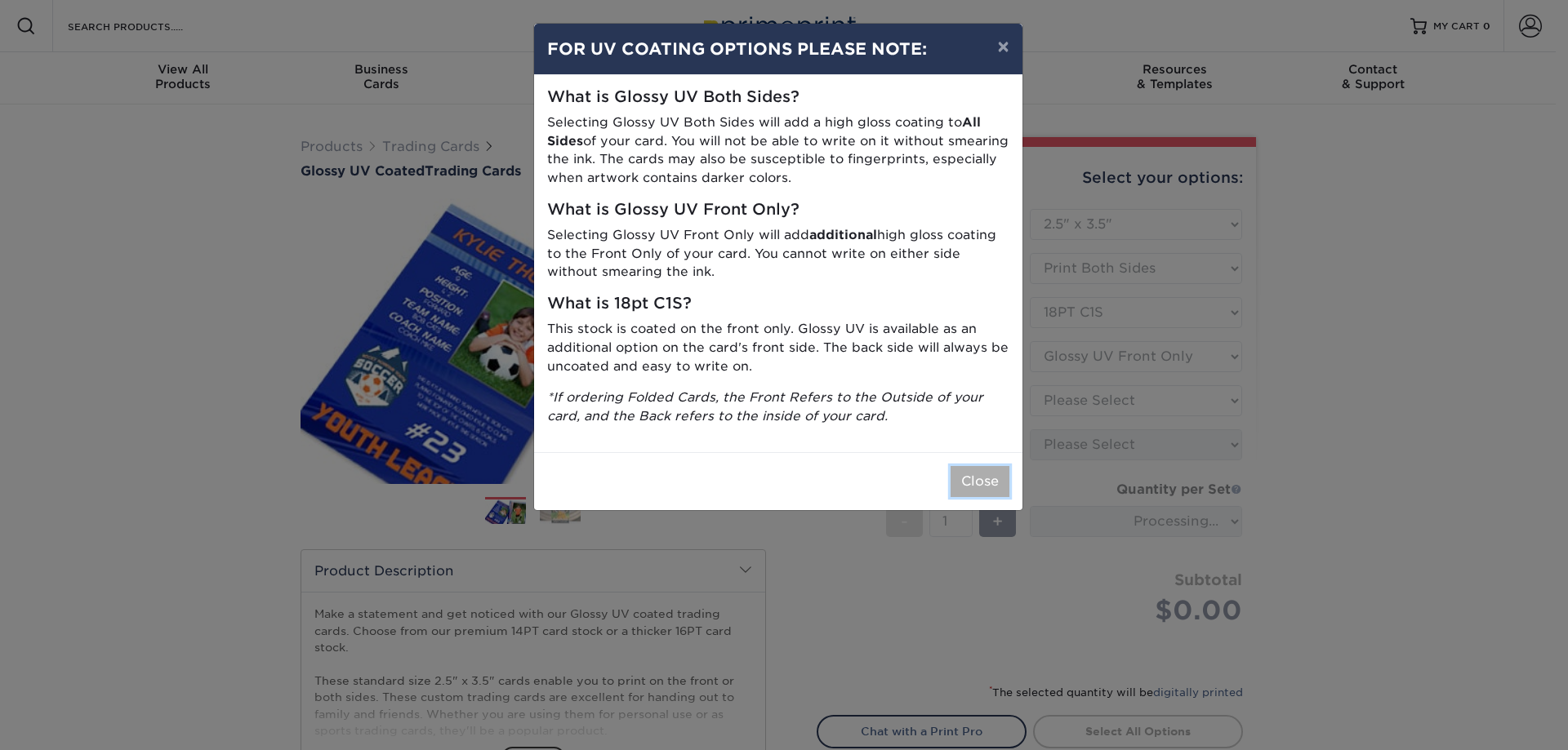
click at [978, 478] on button "Close" at bounding box center [979, 481] width 59 height 31
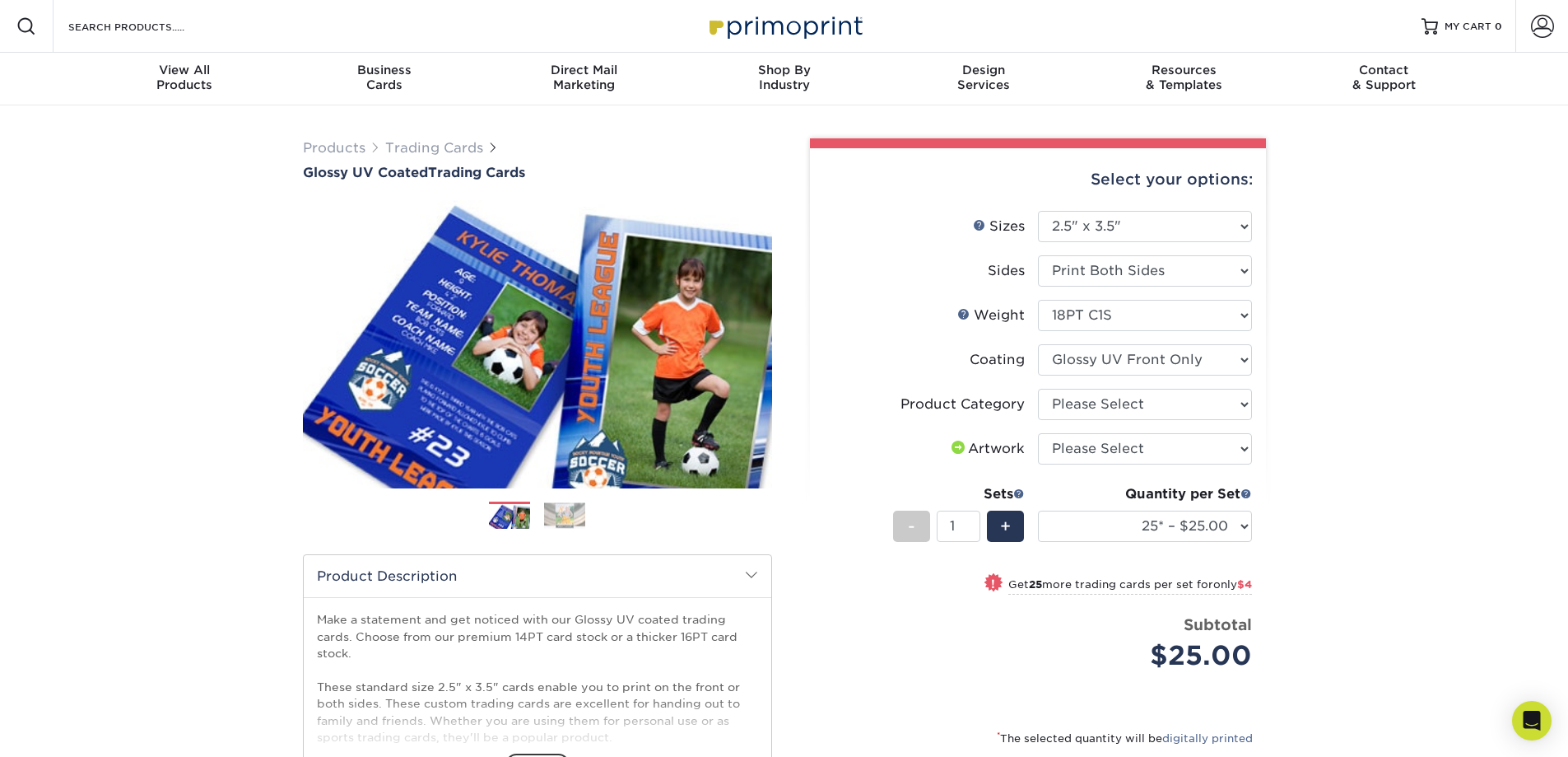
click at [1252, 403] on ul "Sizes Help Sizes Please Select 2.5" x 3.5" Sides Please Select 16PT 14PT" at bounding box center [1038, 453] width 430 height 485
click at [1245, 403] on select "Please Select Trading Cards" at bounding box center [1145, 404] width 214 height 31
select select "c2f9bce9-36c2-409d-b101-c29d9d031e18"
click at [1038, 389] on select "Please Select Trading Cards" at bounding box center [1145, 404] width 214 height 31
click at [1243, 445] on select "Please Select I will upload files I need a design - $100" at bounding box center [1145, 449] width 214 height 31
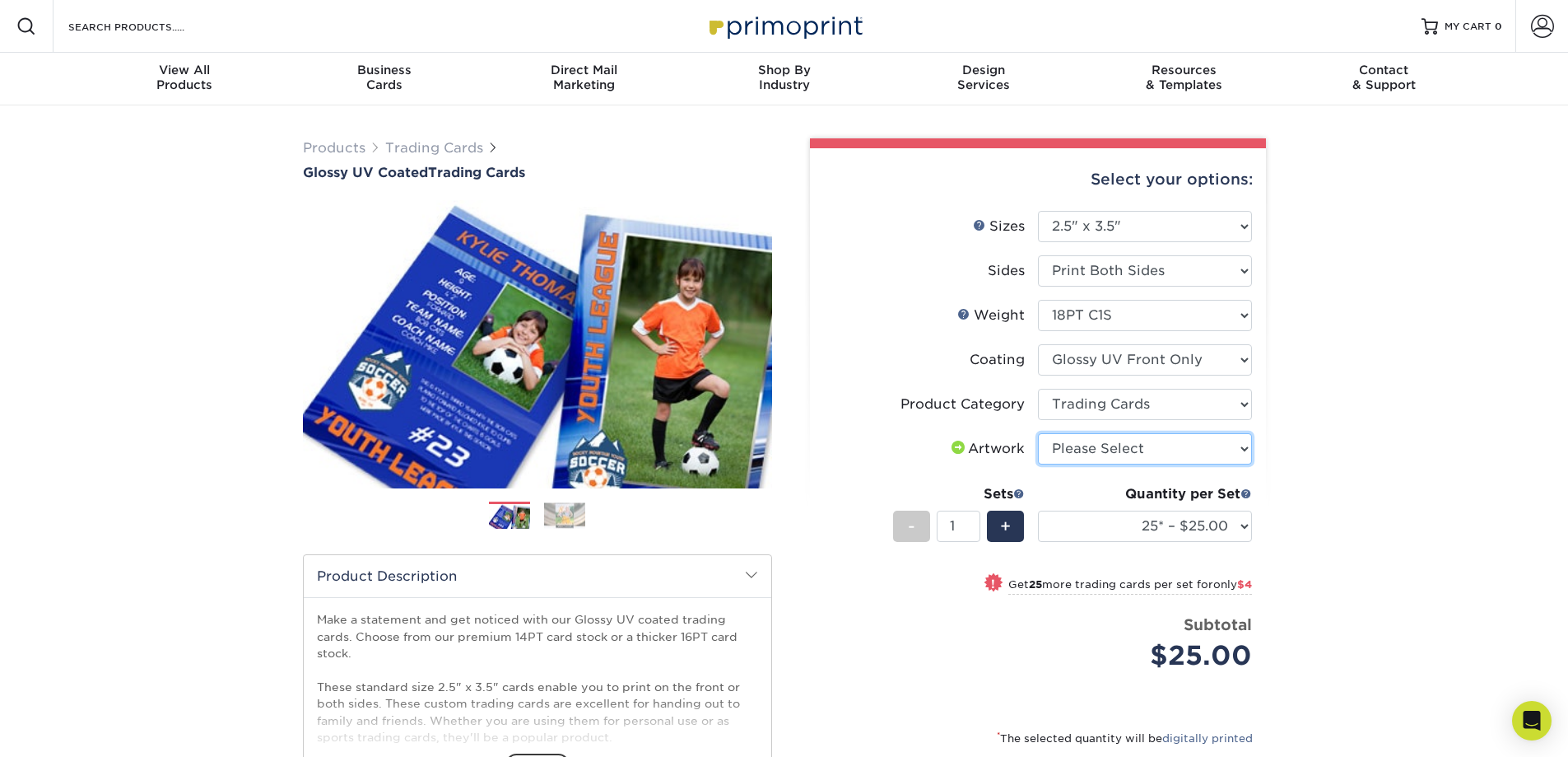
select select "upload"
click at [1038, 433] on select "Please Select I will upload files I need a design - $100" at bounding box center [1145, 449] width 214 height 31
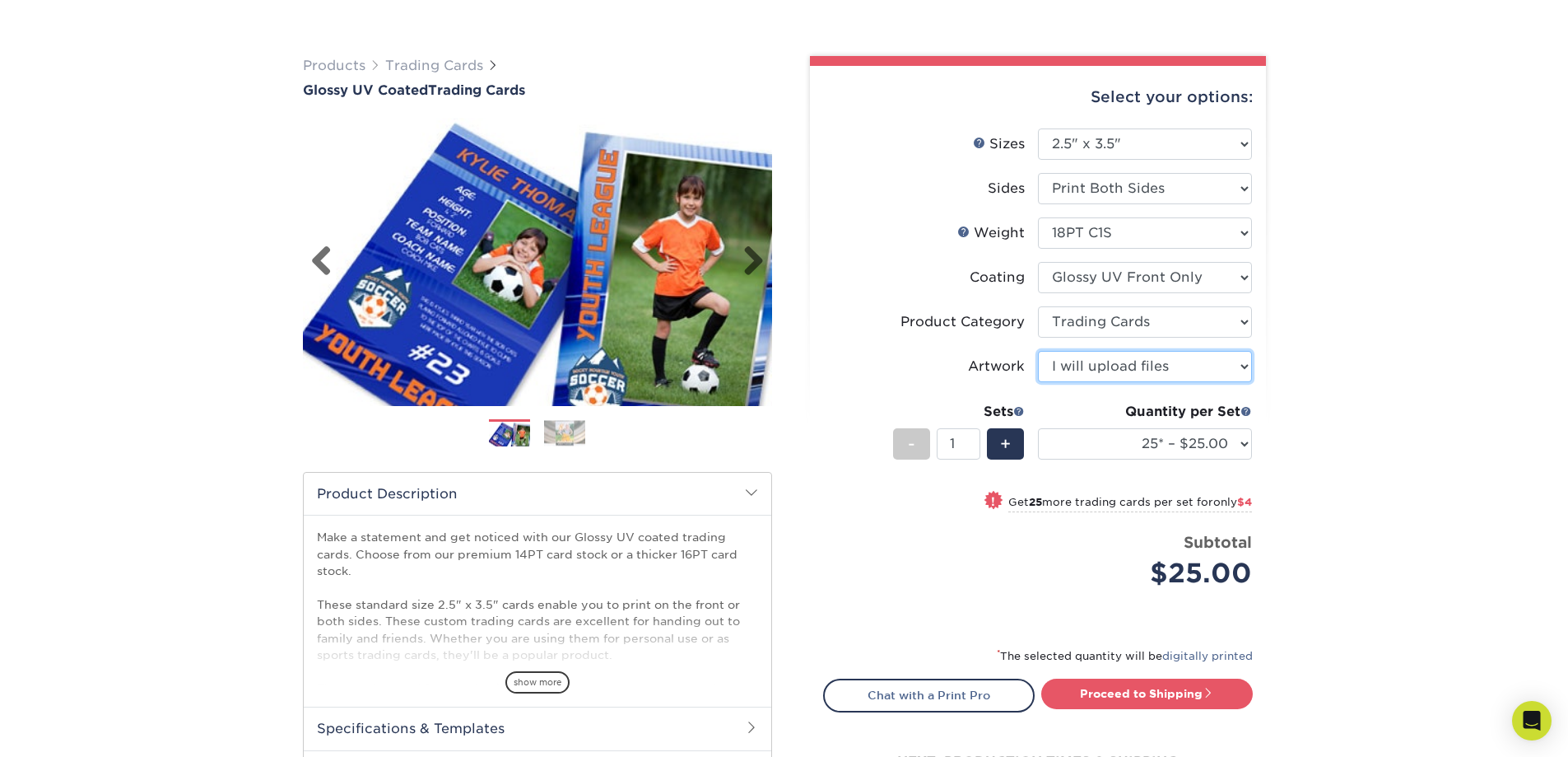
scroll to position [247, 0]
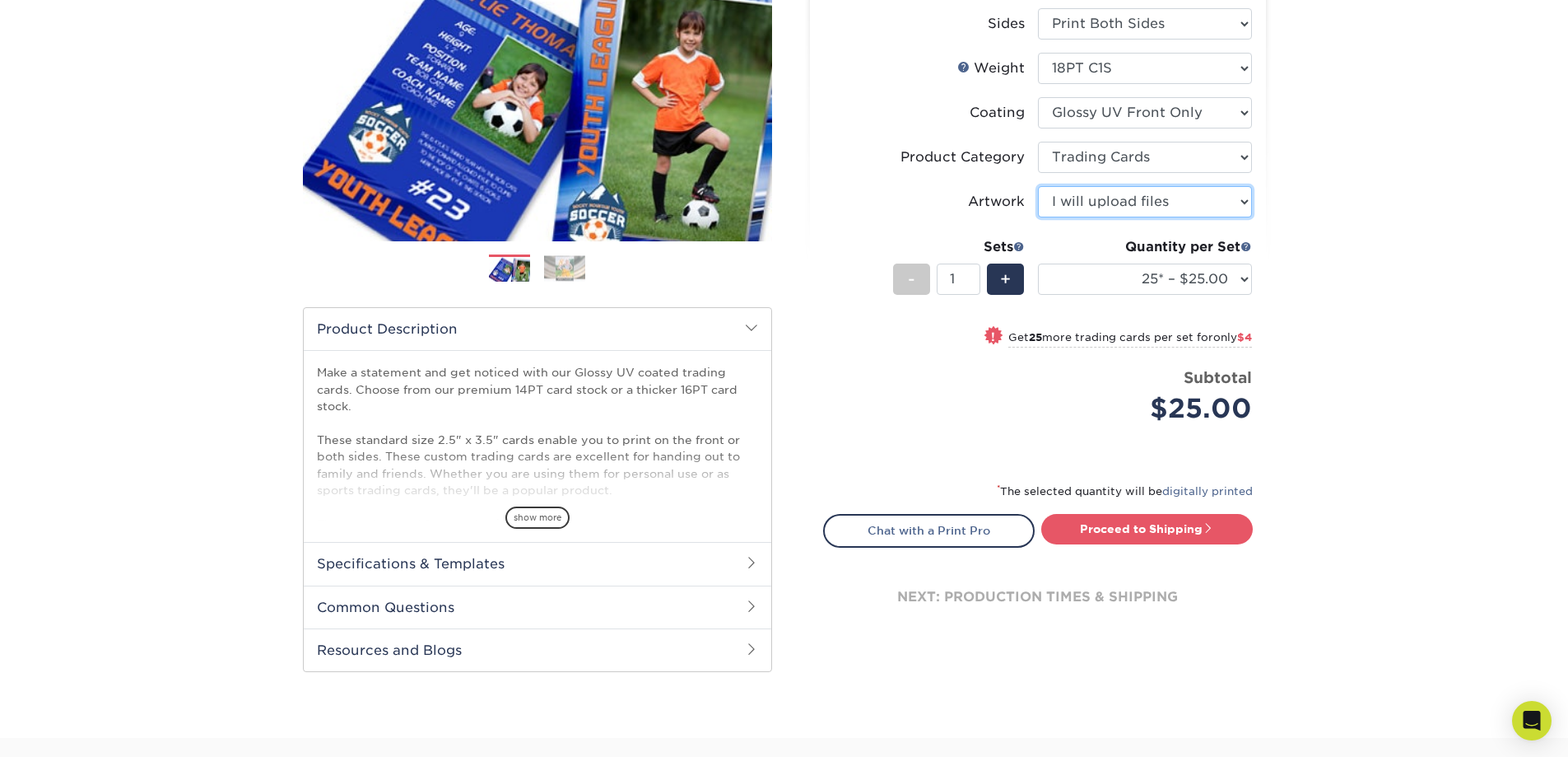
click at [1174, 202] on select "Please Select I will upload files I need a design - $100" at bounding box center [1145, 202] width 214 height 31
click at [703, 560] on h2 "Specifications & Templates" at bounding box center [537, 563] width 467 height 43
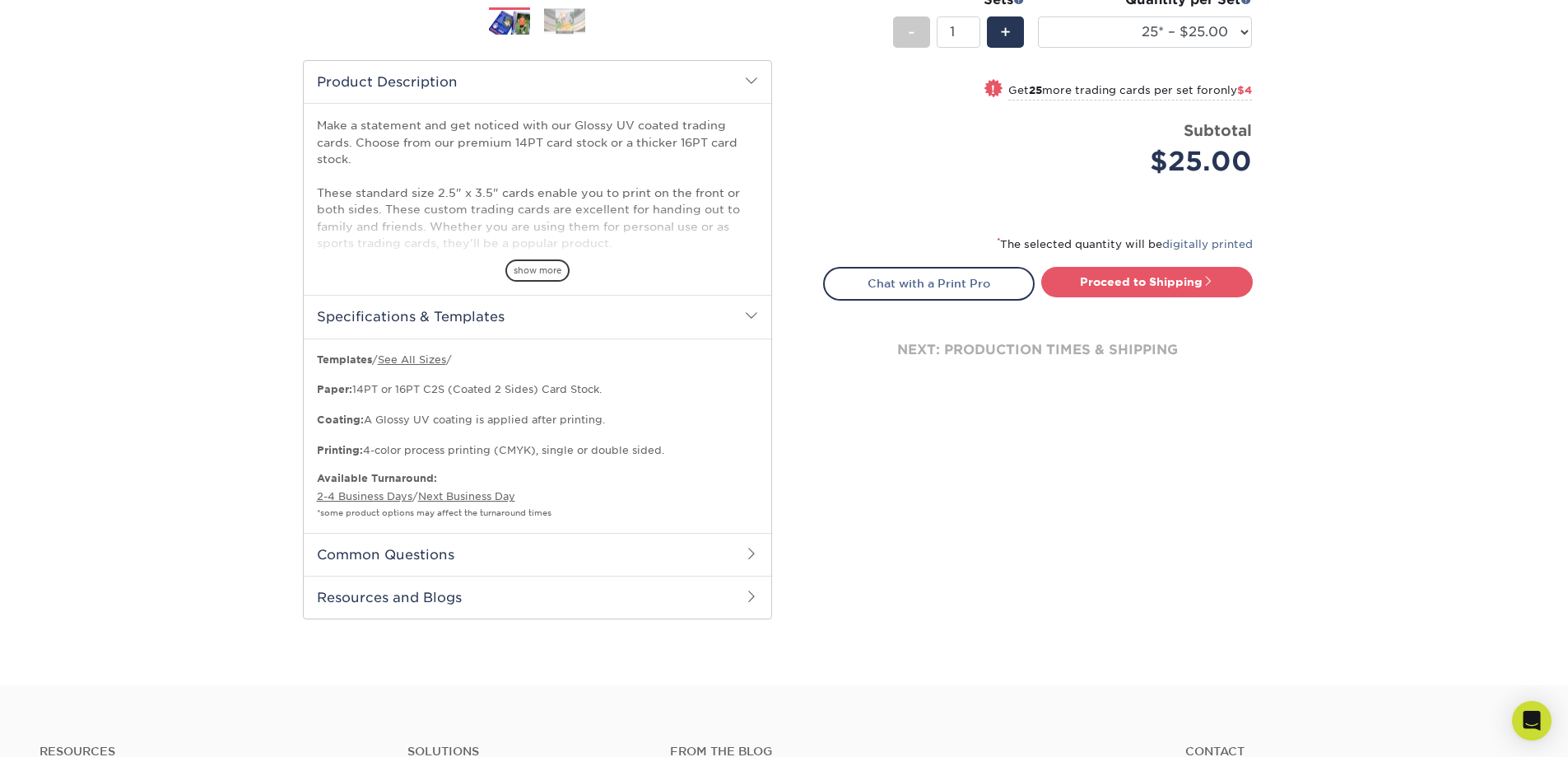
scroll to position [577, 0]
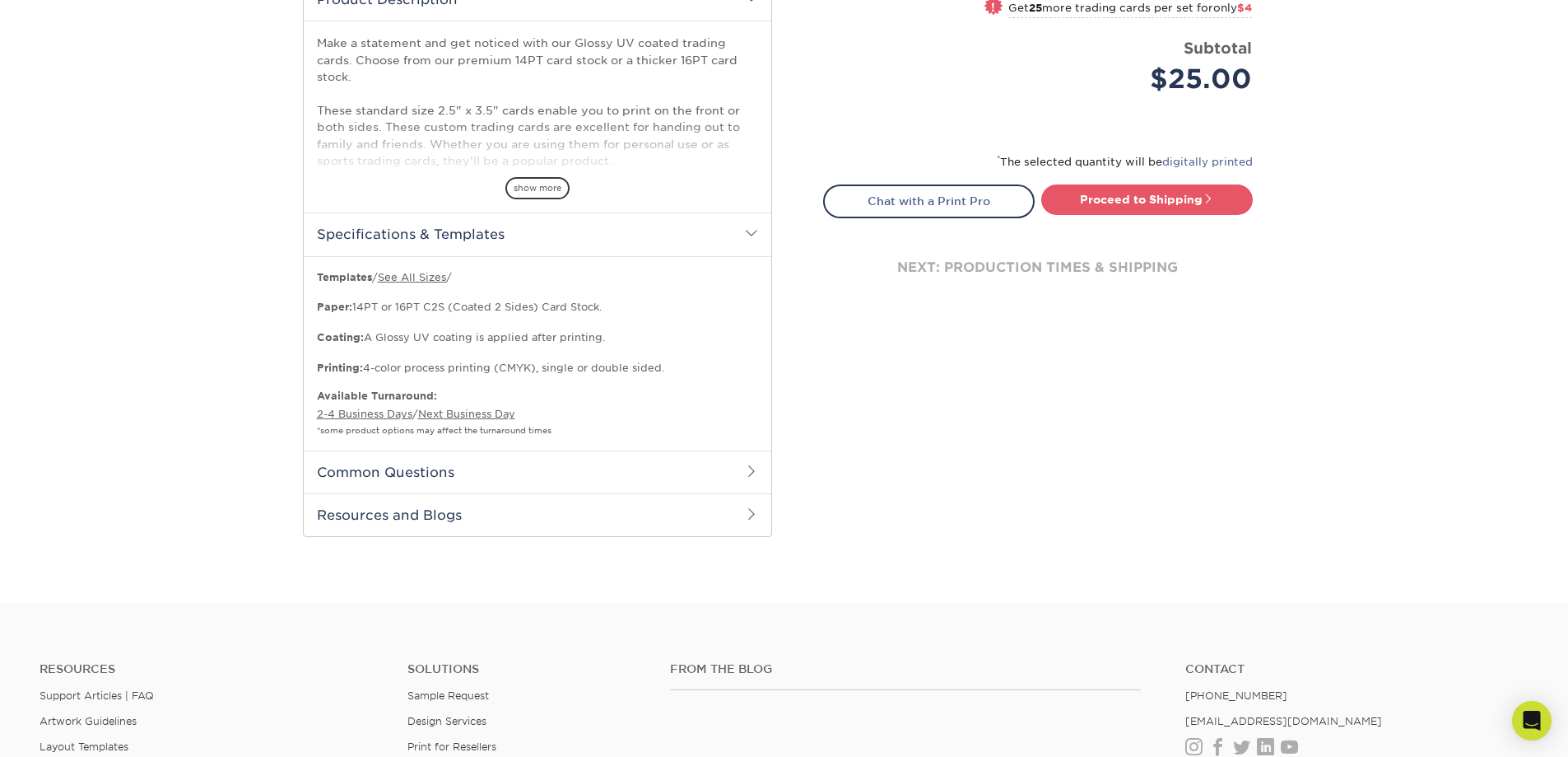
click at [453, 469] on h2 "Common Questions" at bounding box center [537, 472] width 467 height 43
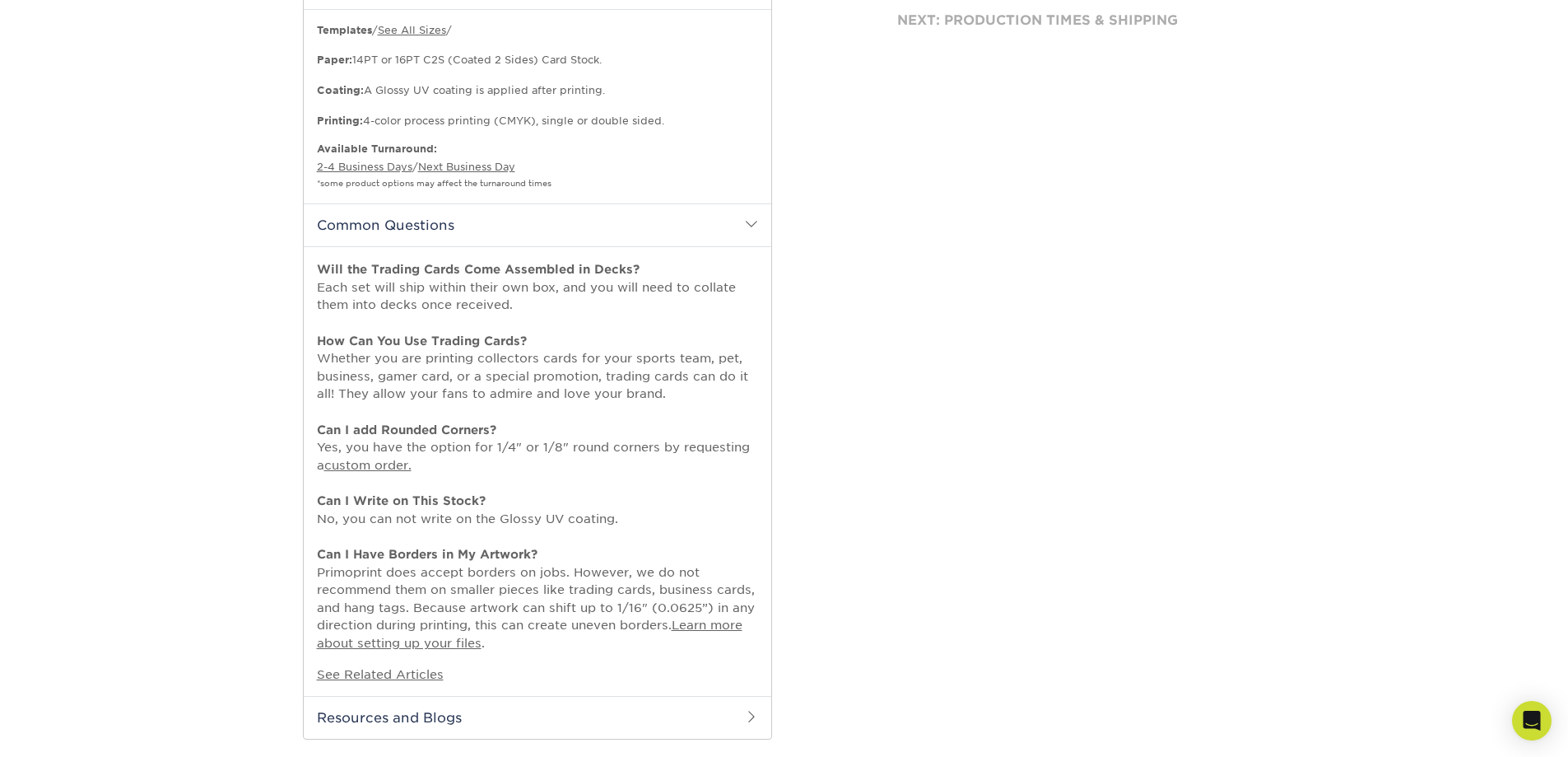
scroll to position [989, 0]
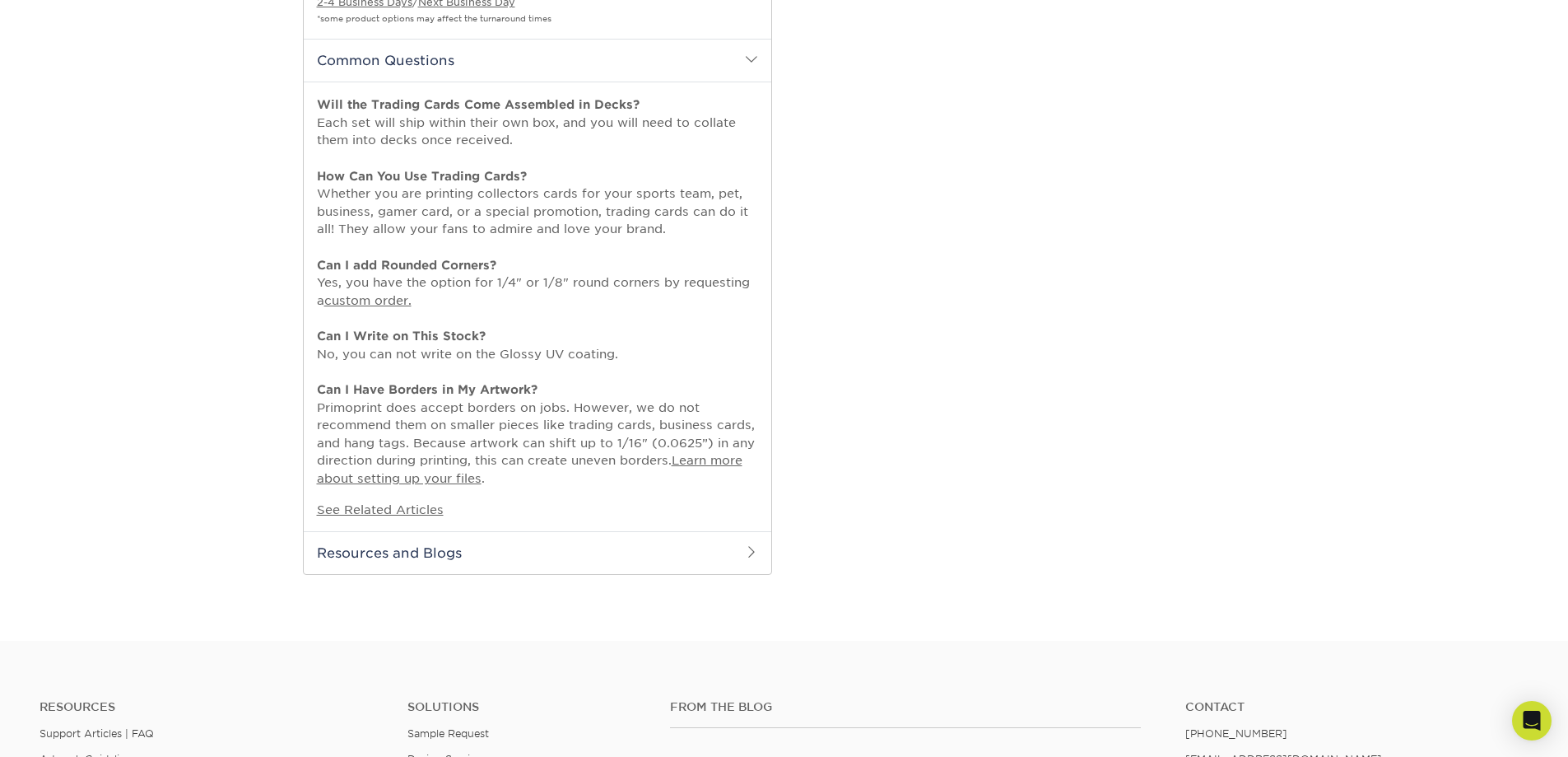
click at [725, 556] on h2 "Resources and Blogs" at bounding box center [537, 553] width 467 height 43
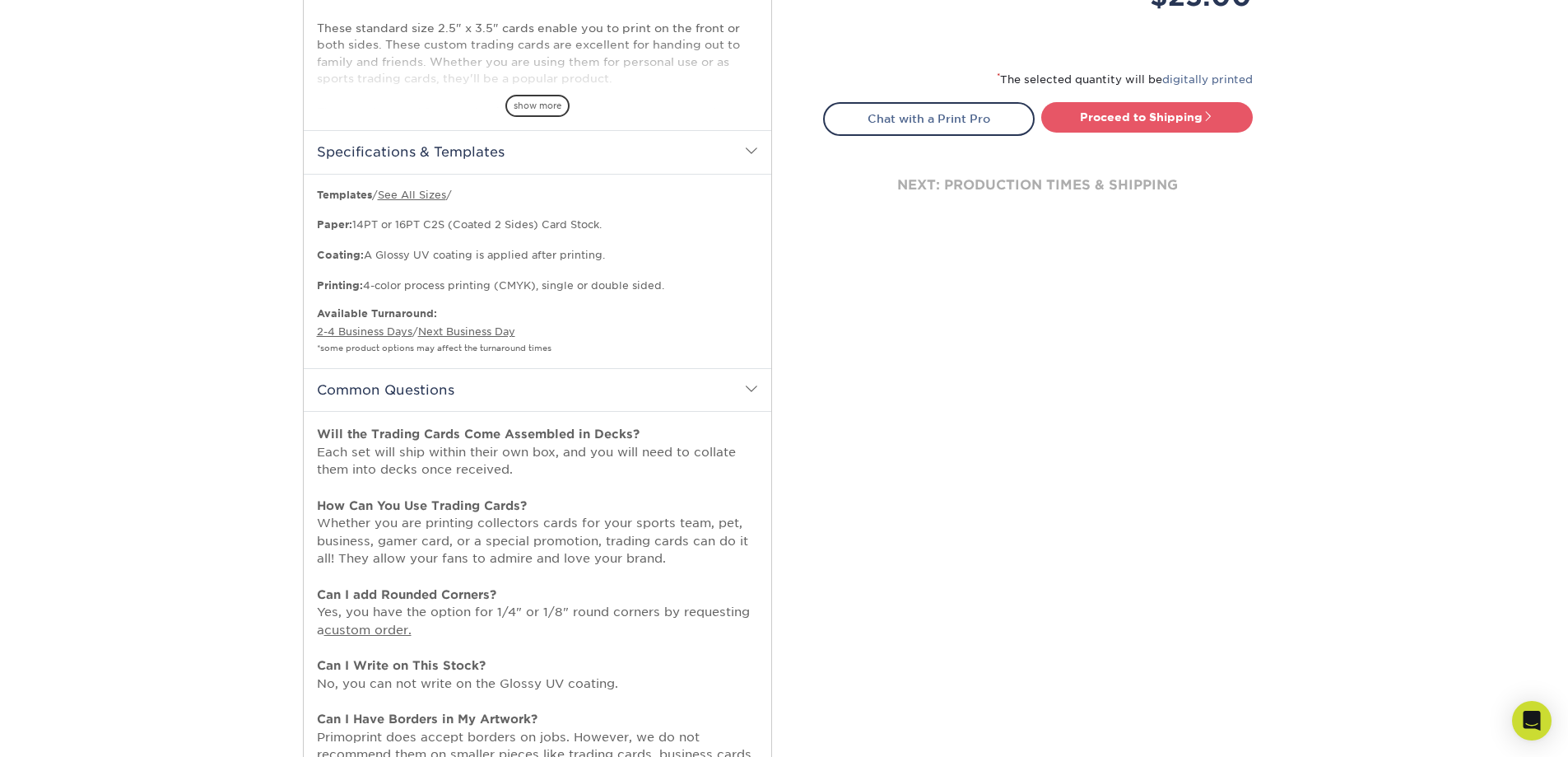
scroll to position [494, 0]
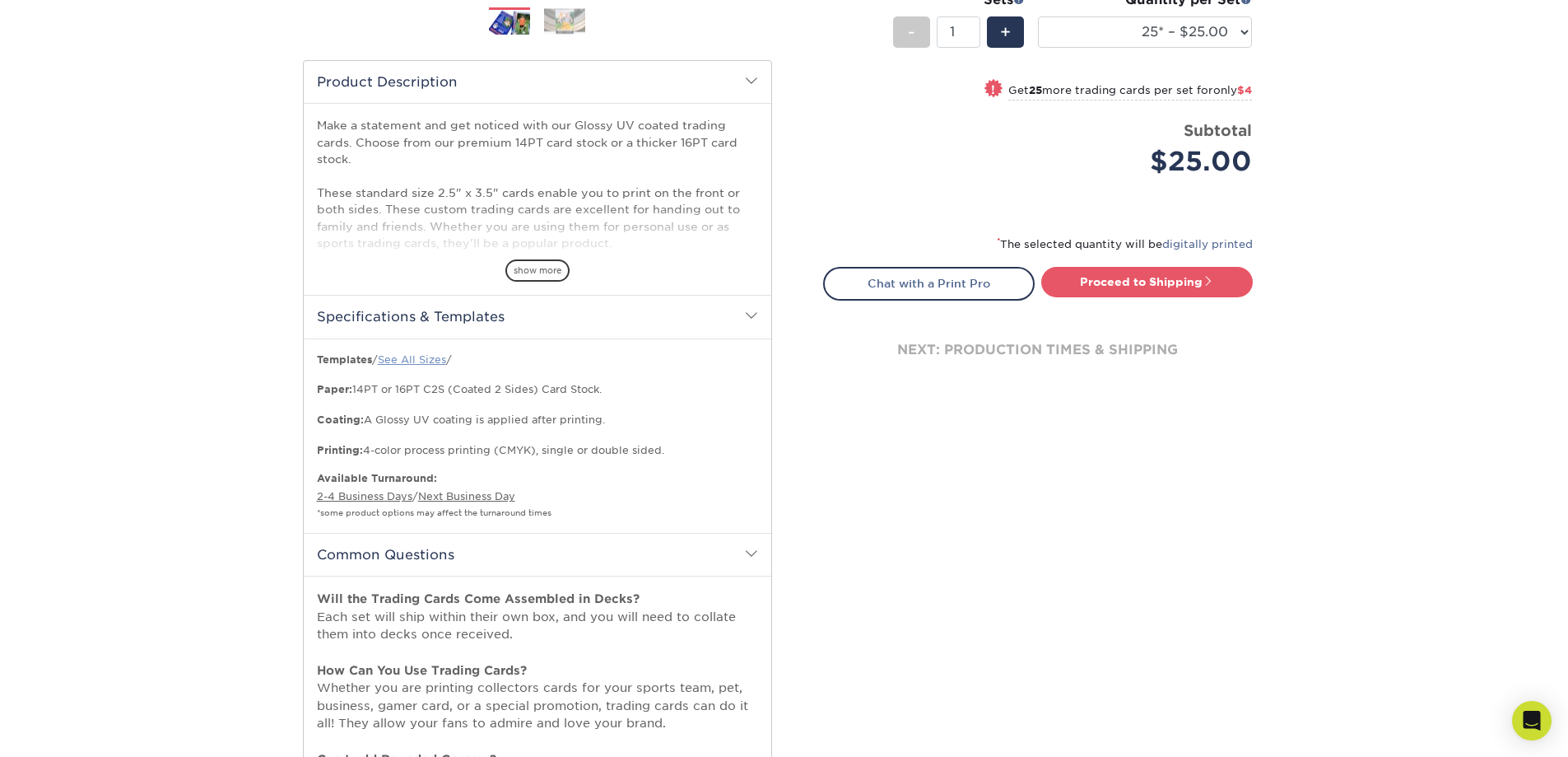
click at [402, 360] on link "See All Sizes" at bounding box center [412, 360] width 69 height 12
click at [544, 272] on span "show more" at bounding box center [537, 270] width 64 height 22
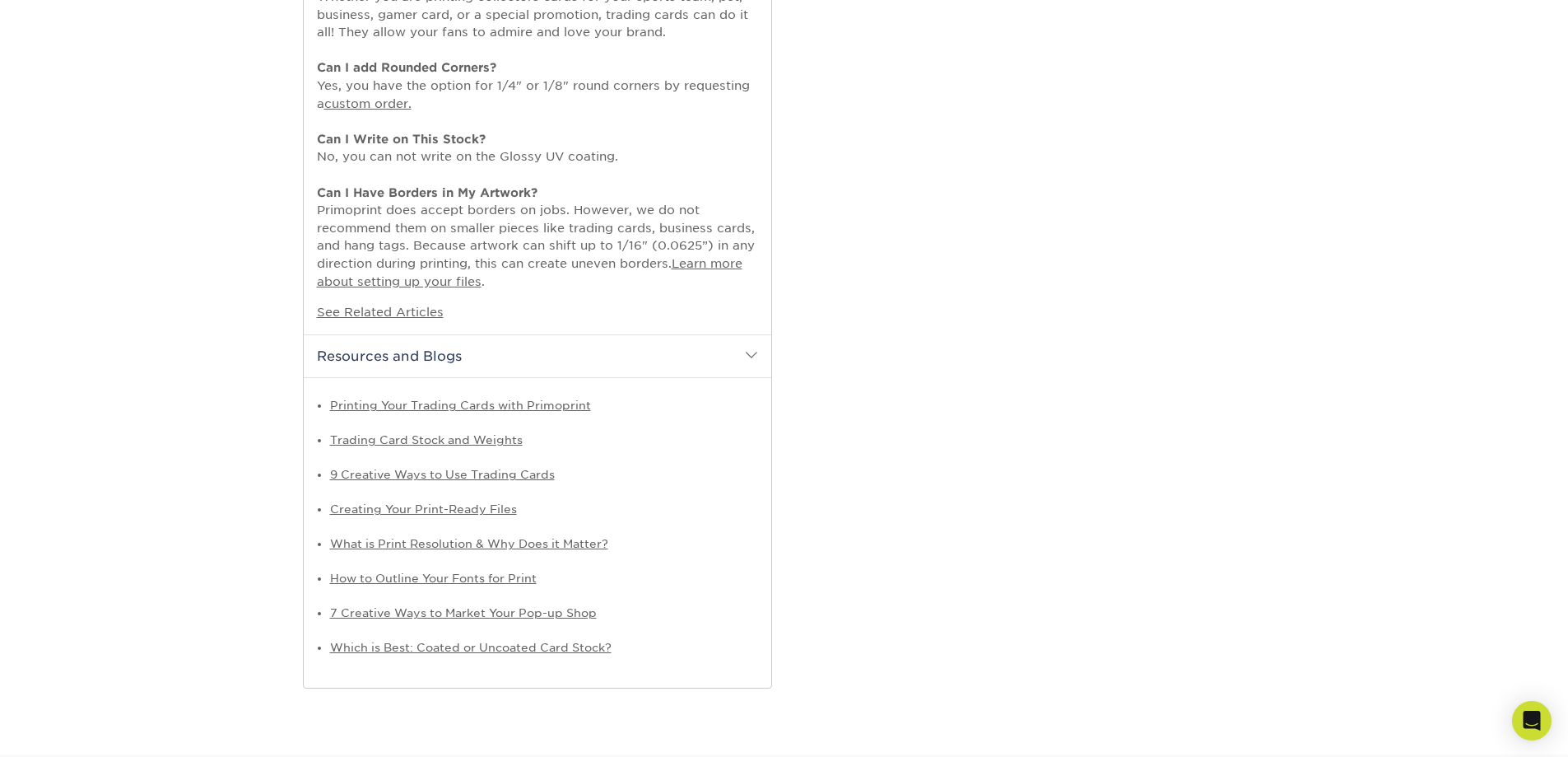
scroll to position [1317, 0]
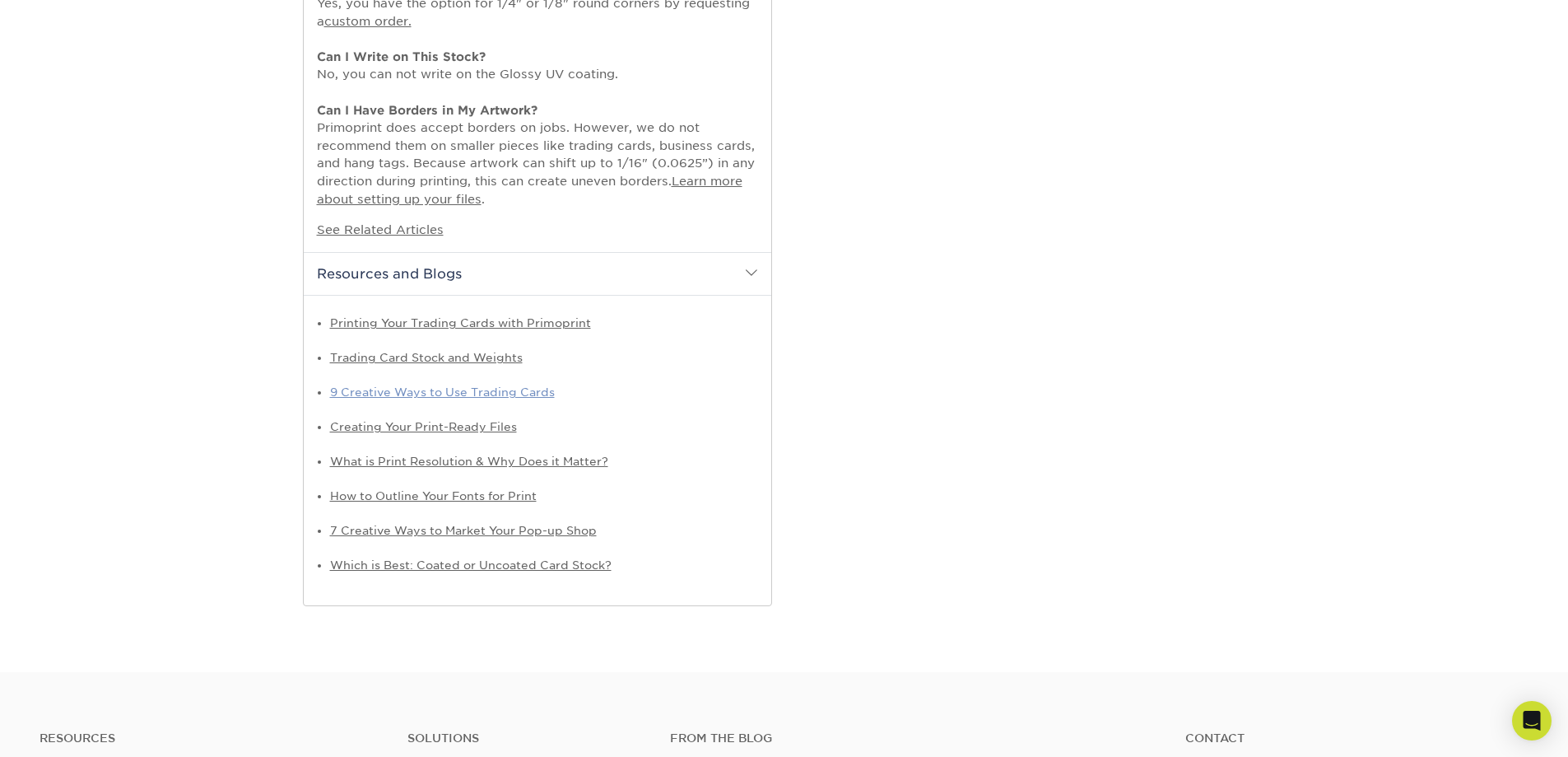
click at [443, 388] on link "9 Creative Ways to Use Trading Cards" at bounding box center [443, 391] width 225 height 13
click at [449, 318] on link "Printing Your Trading Cards with Primoprint" at bounding box center [461, 323] width 261 height 13
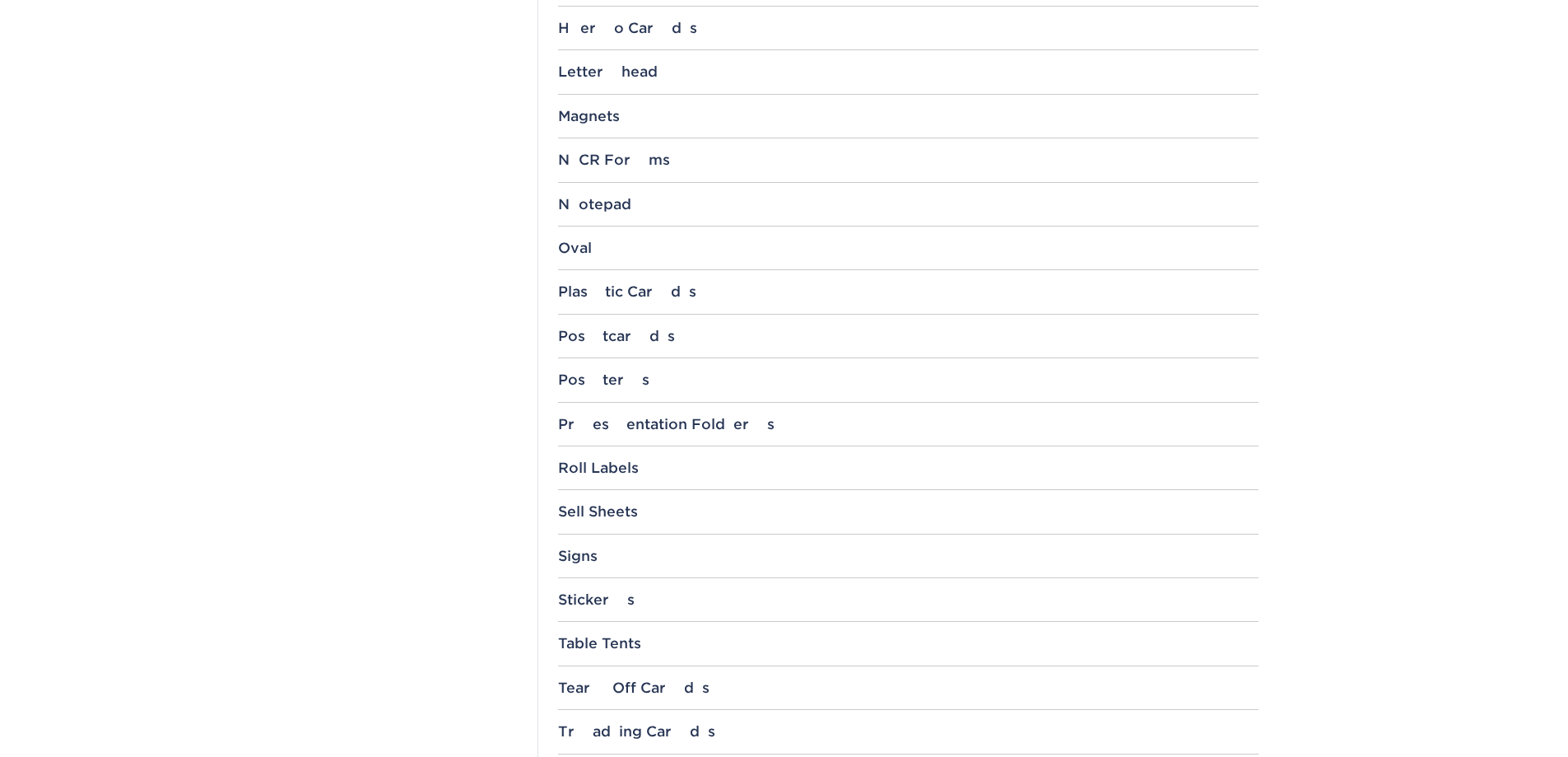
scroll to position [1647, 0]
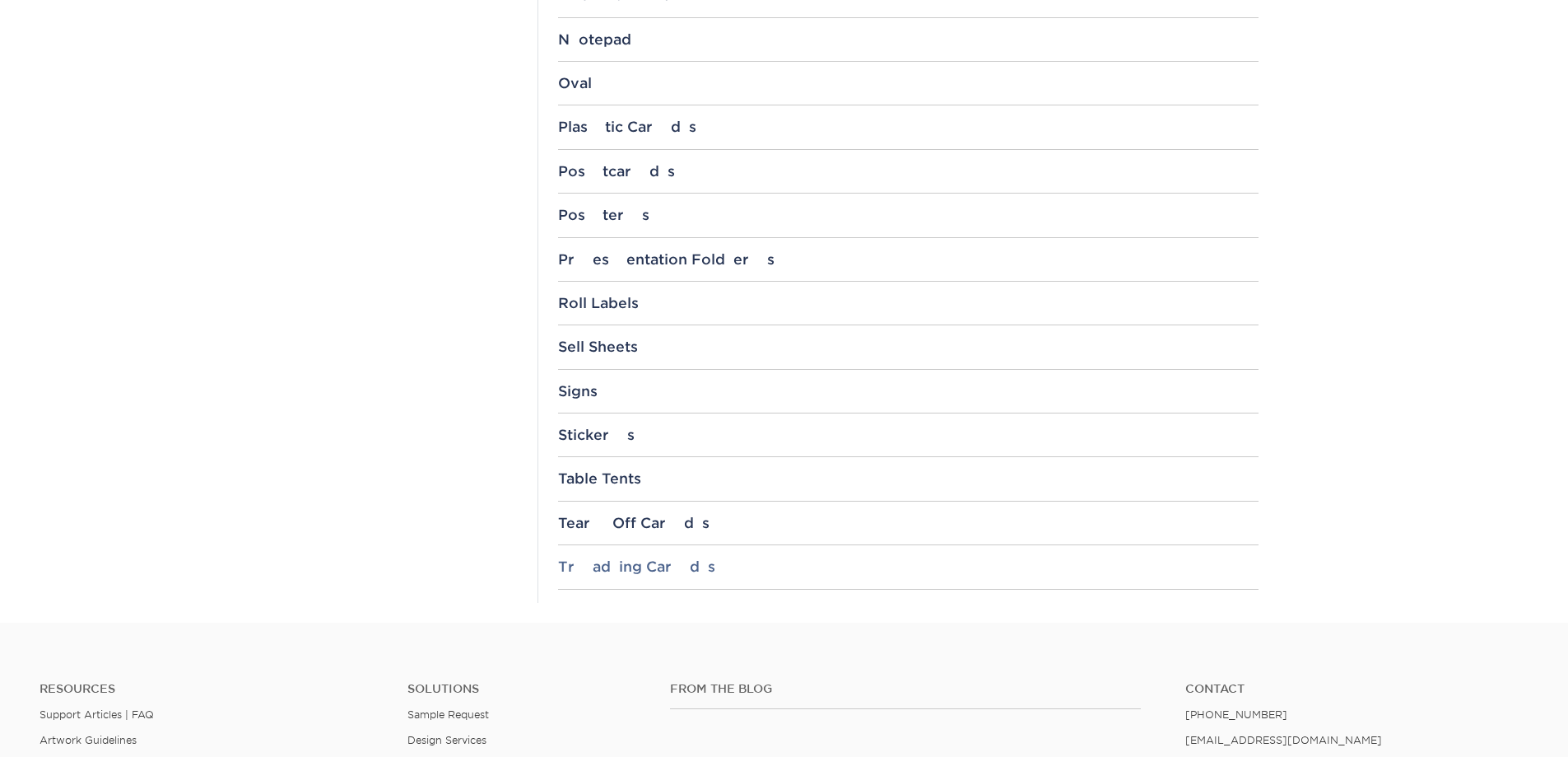
click at [596, 564] on div "Trading Cards" at bounding box center [908, 566] width 701 height 16
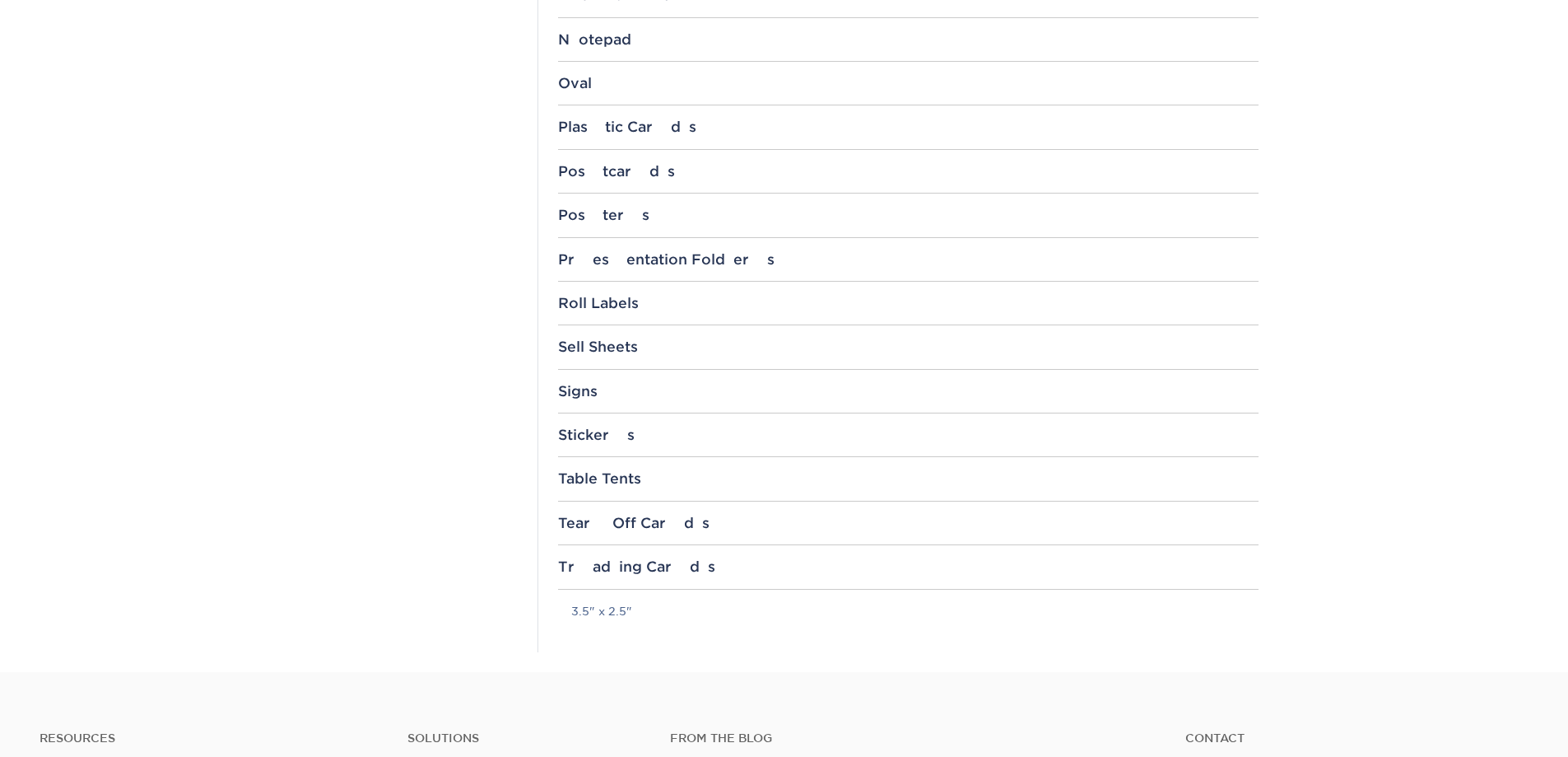
scroll to position [1812, 0]
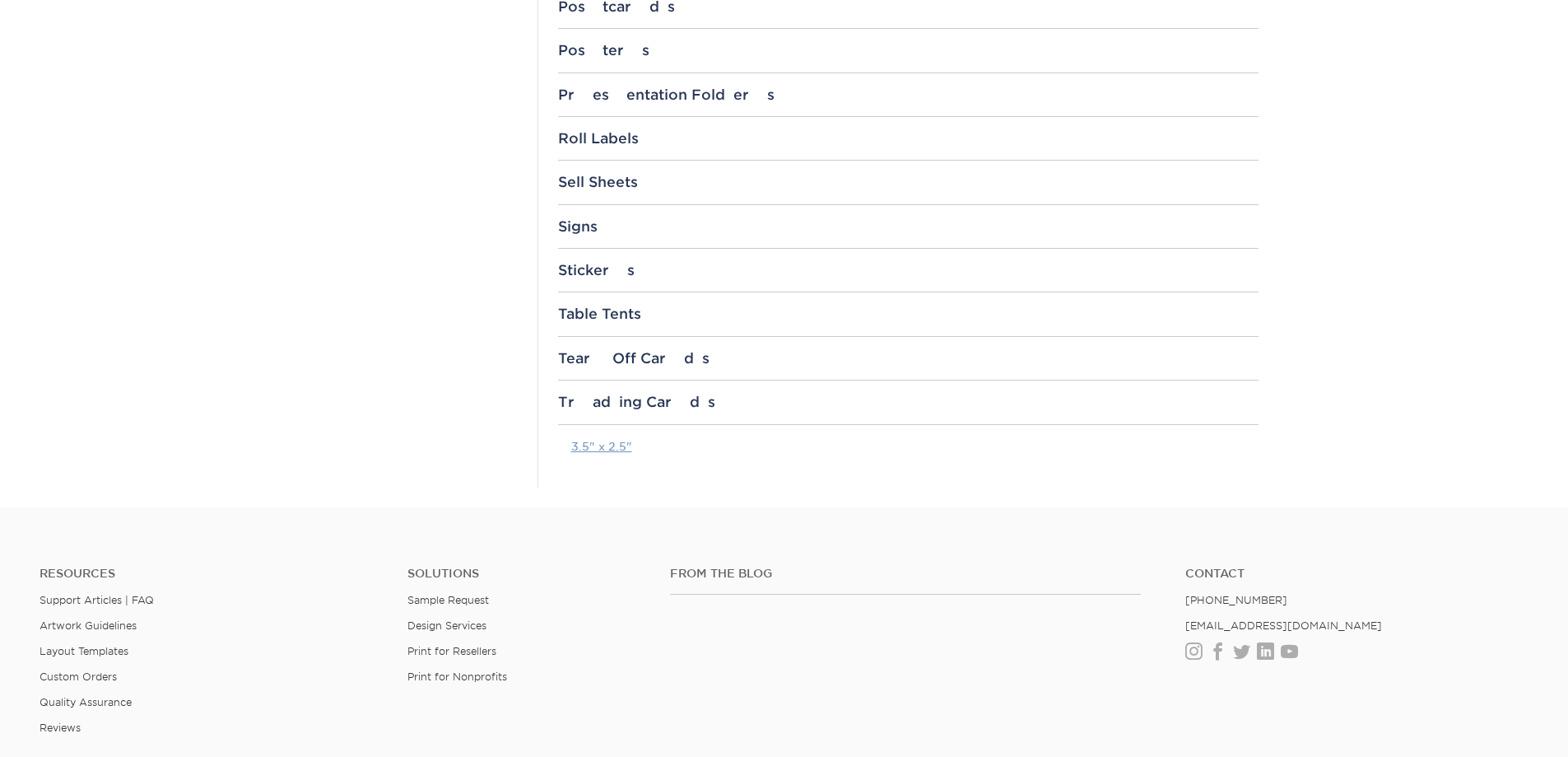
click at [594, 445] on link "3.5" x 2.5"" at bounding box center [601, 445] width 61 height 13
click at [588, 445] on link "3.5" x 2.5"" at bounding box center [601, 445] width 61 height 13
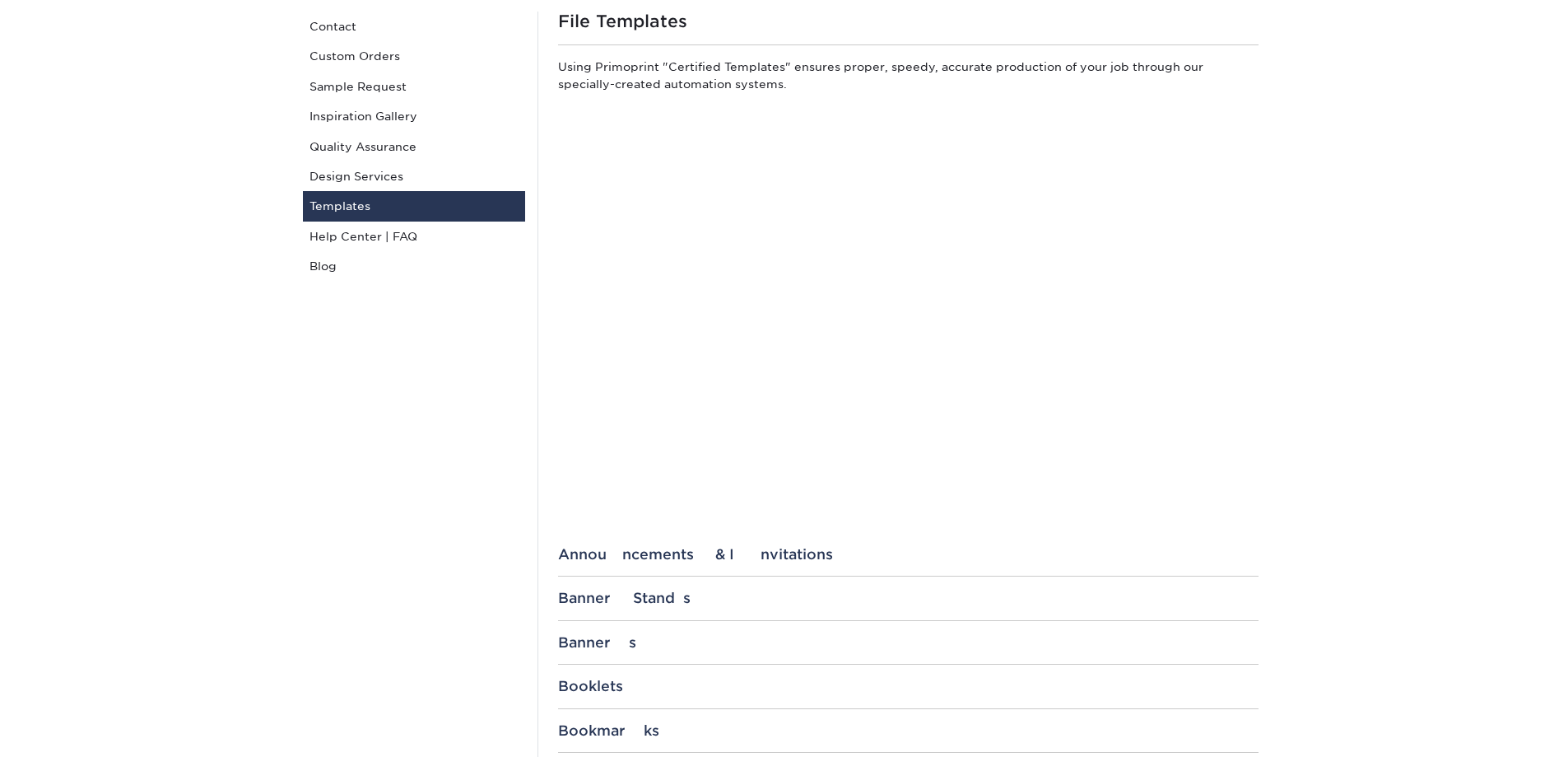
scroll to position [0, 0]
